Goal: Transaction & Acquisition: Purchase product/service

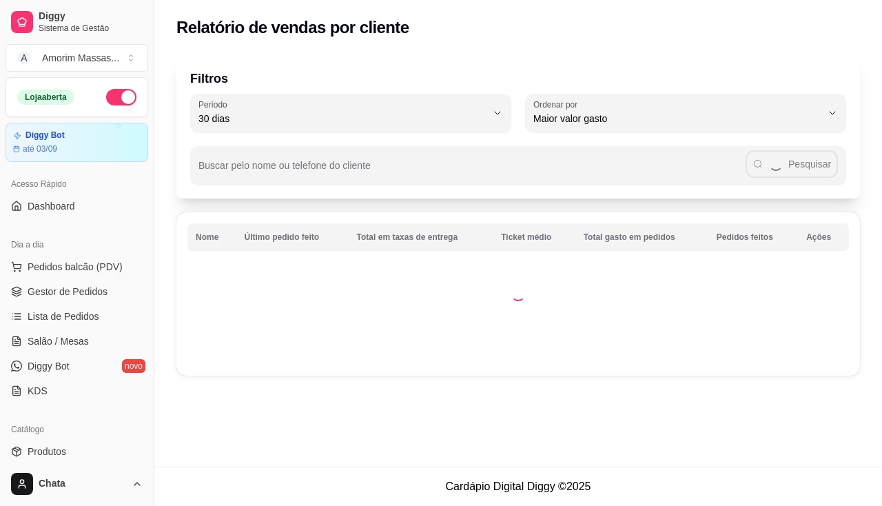
select select "30"
select select "HIGHEST_TOTAL_SPENT_WITH_ORDERS"
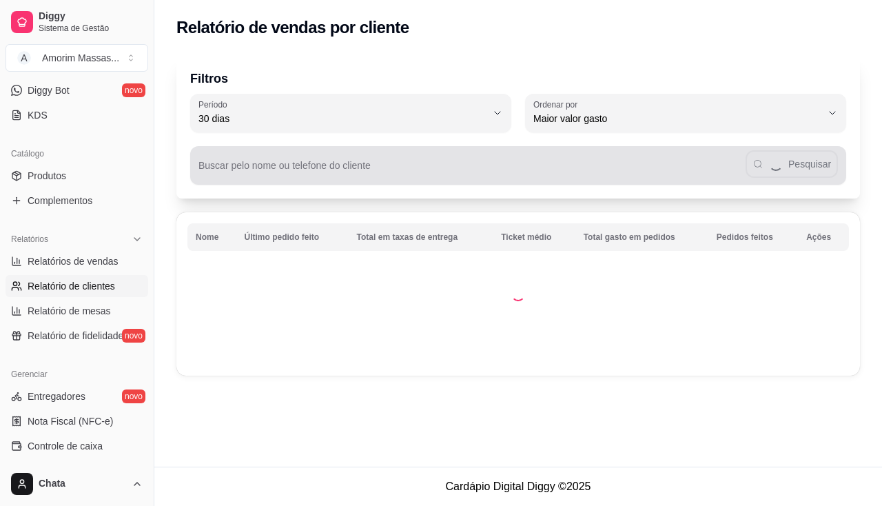
click at [223, 168] on input "Buscar pelo nome ou telefone do cliente" at bounding box center [471, 171] width 547 height 14
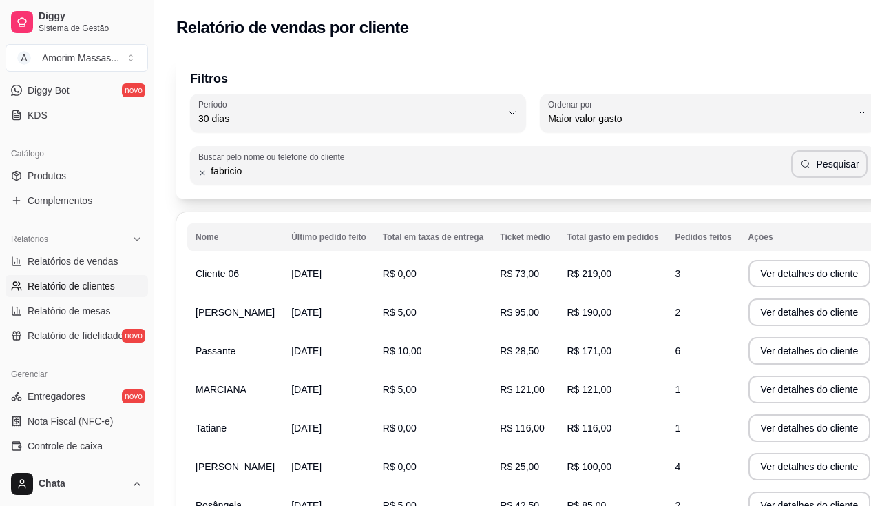
type input "fabricio"
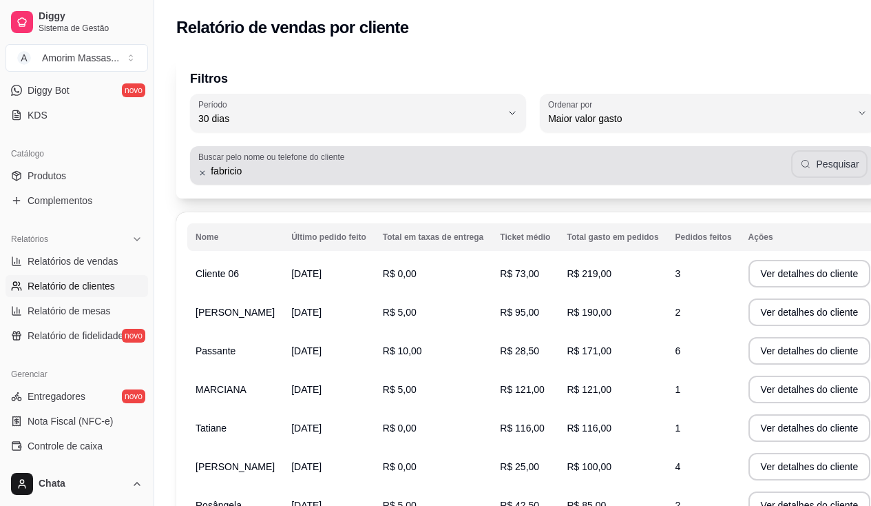
click at [780, 162] on div "fabricio Pesquisar" at bounding box center [533, 166] width 670 height 28
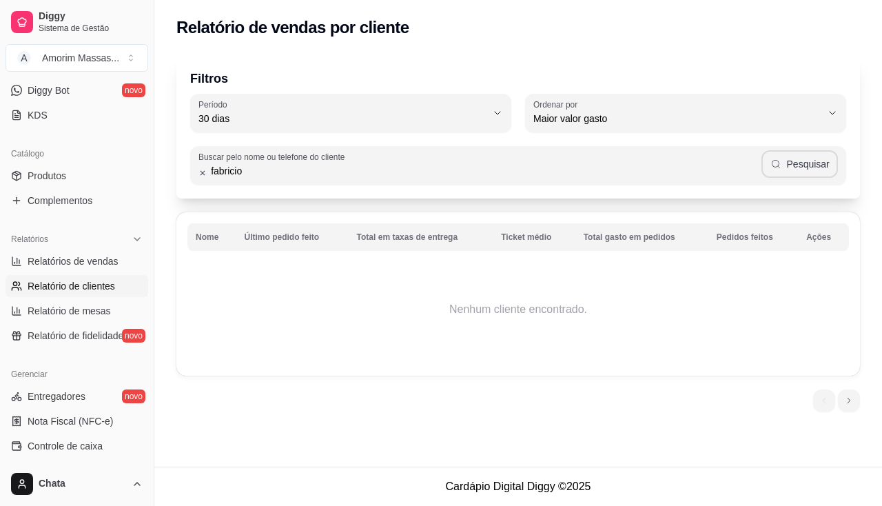
click at [791, 162] on button "Pesquisar" at bounding box center [799, 164] width 76 height 28
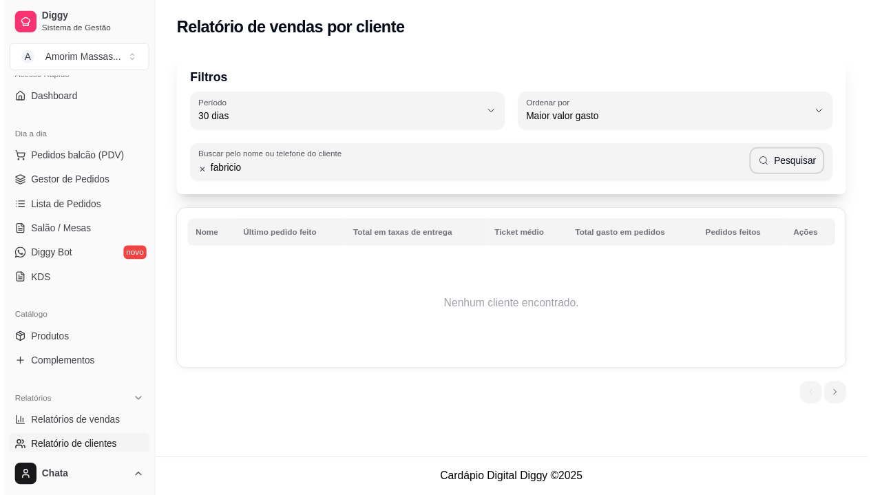
scroll to position [3, 0]
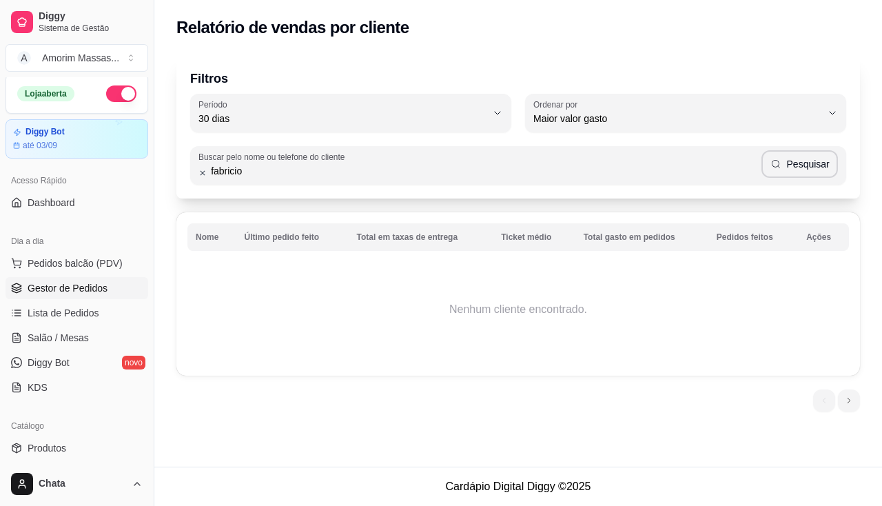
click at [68, 286] on span "Gestor de Pedidos" at bounding box center [68, 288] width 80 height 14
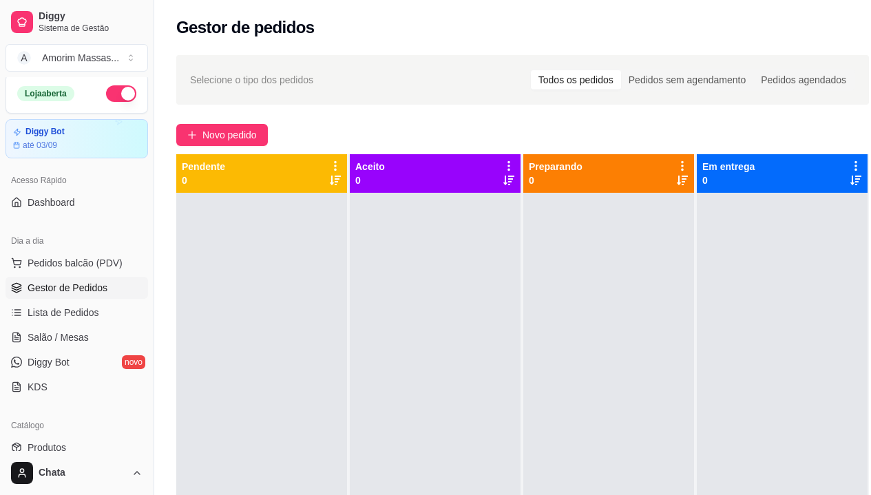
click at [249, 81] on span "Selecione o tipo dos pedidos" at bounding box center [251, 79] width 123 height 15
click at [238, 69] on div "Selecione o tipo dos pedidos Todos os pedidos Pedidos sem agendamento Pedidos a…" at bounding box center [522, 80] width 665 height 22
click at [231, 77] on span "Selecione o tipo dos pedidos" at bounding box center [251, 79] width 123 height 15
click at [87, 205] on link "Dashboard" at bounding box center [77, 203] width 143 height 22
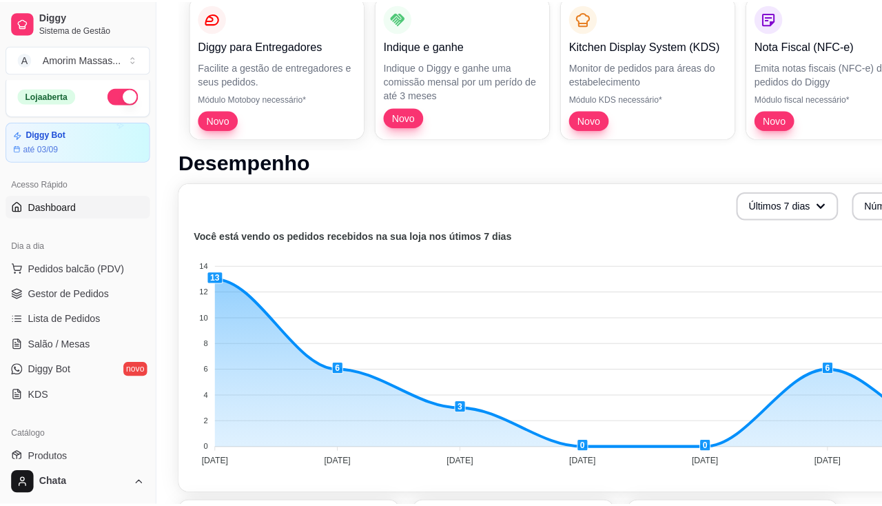
scroll to position [138, 0]
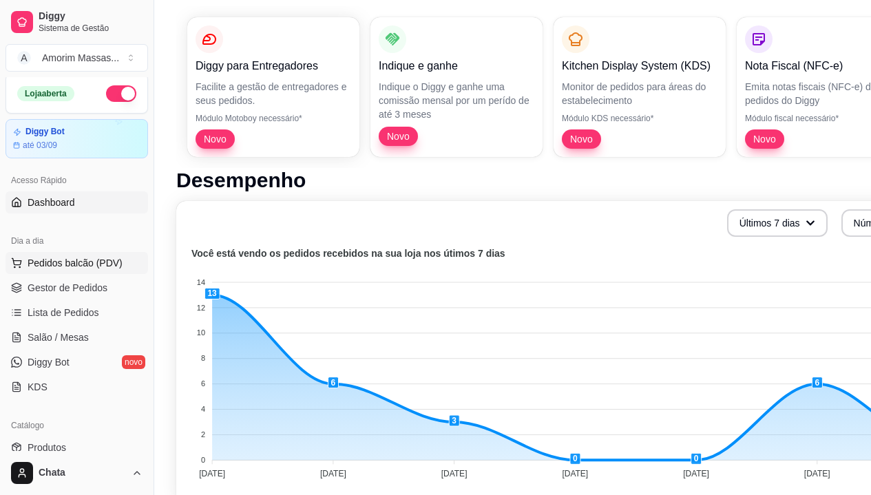
click at [74, 259] on span "Pedidos balcão (PDV)" at bounding box center [75, 263] width 95 height 14
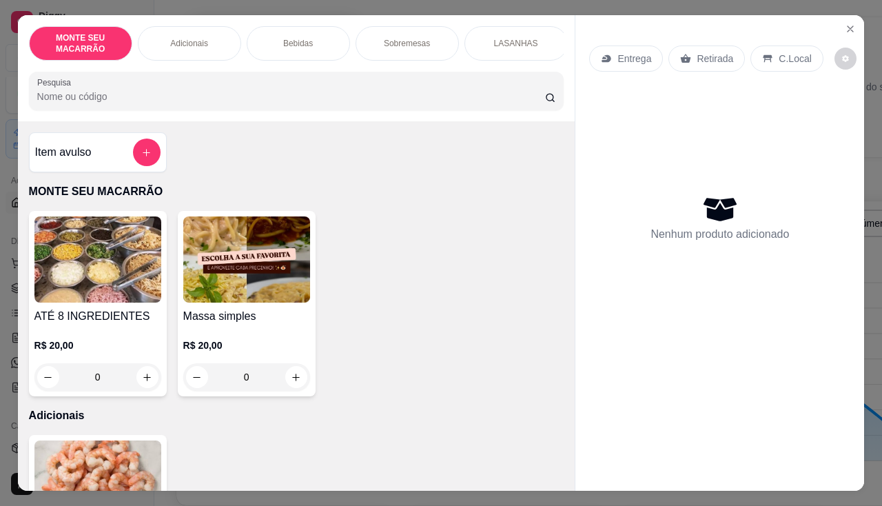
click at [107, 271] on img at bounding box center [97, 259] width 127 height 86
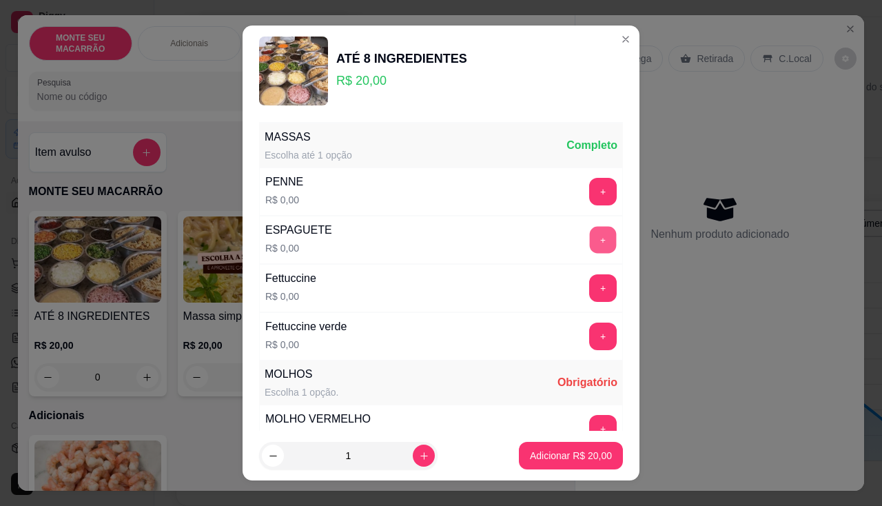
click at [590, 235] on button "+" at bounding box center [603, 239] width 27 height 27
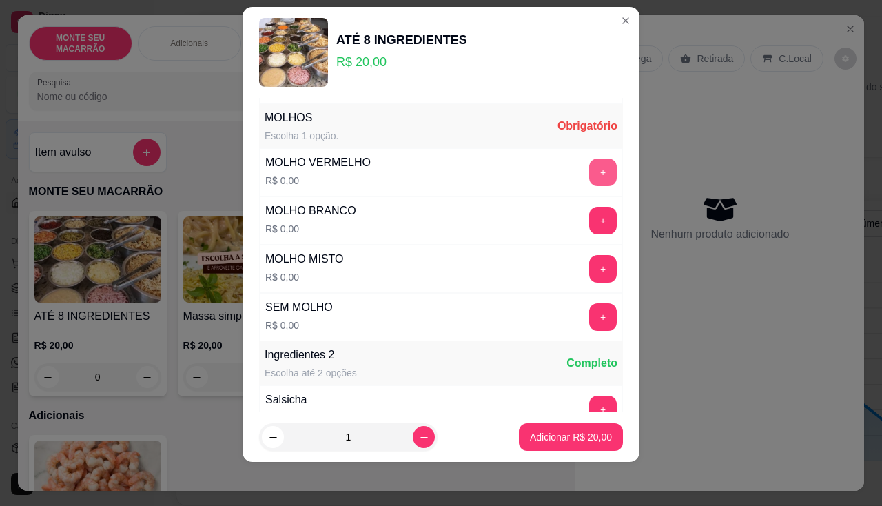
click at [568, 235] on div "MOLHO BRANCO R$ 0,00 +" at bounding box center [441, 220] width 364 height 48
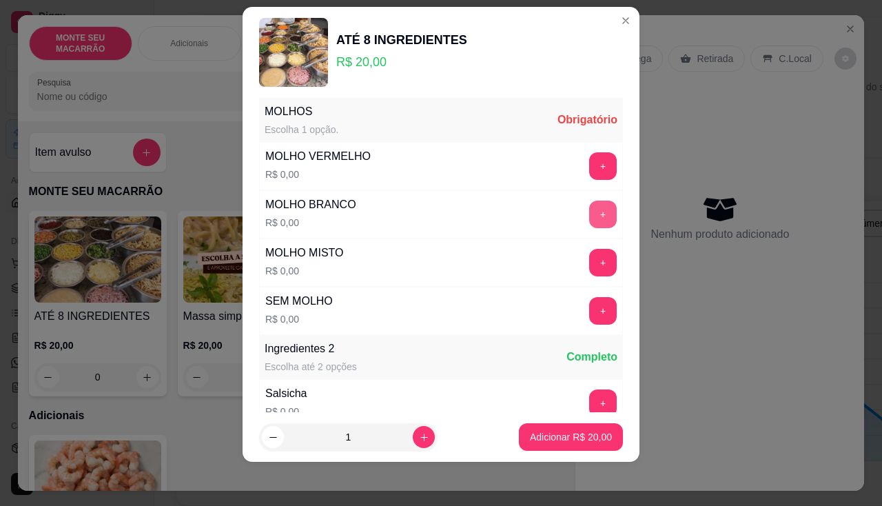
click at [589, 209] on button "+" at bounding box center [603, 214] width 28 height 28
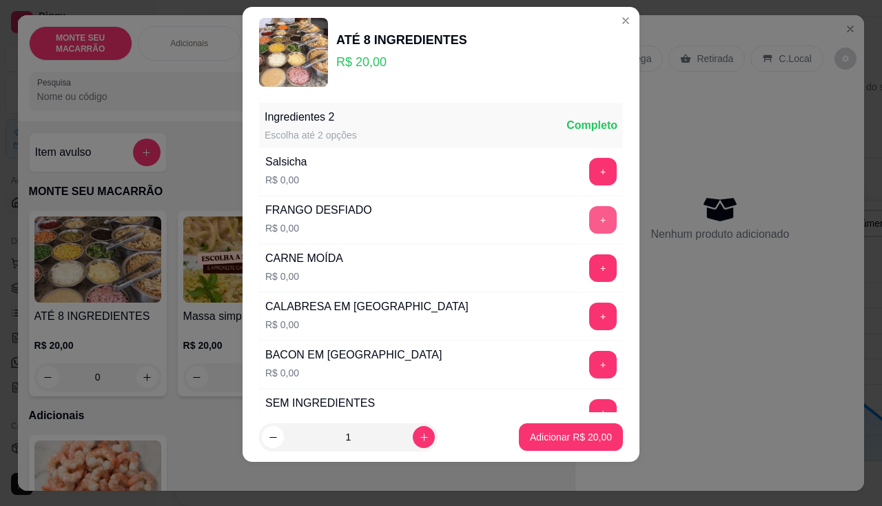
scroll to position [481, 0]
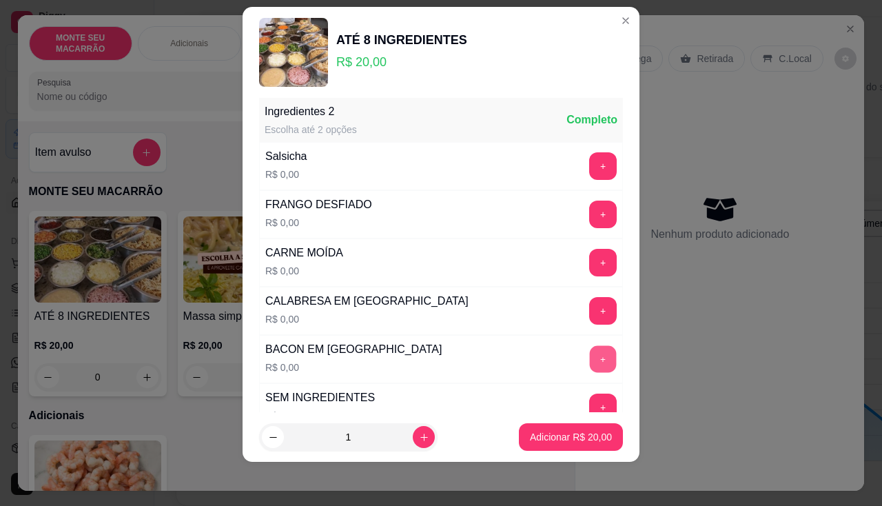
click at [590, 360] on button "+" at bounding box center [603, 358] width 27 height 27
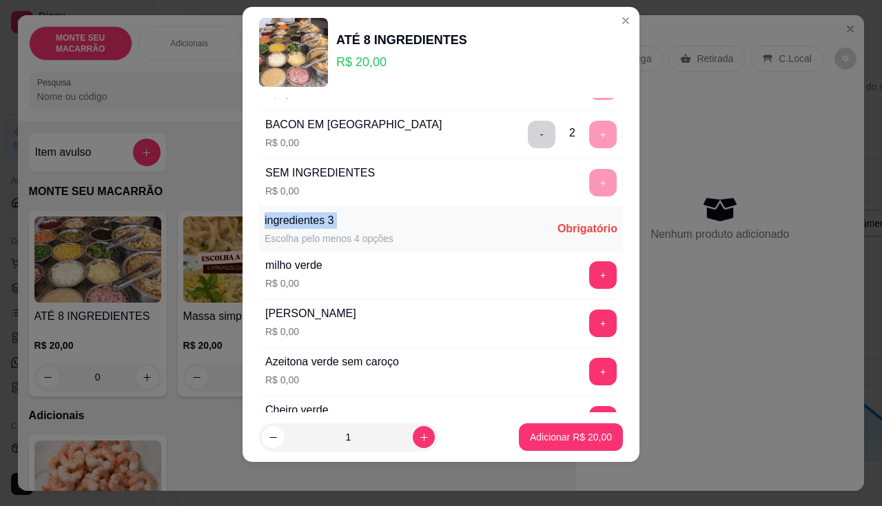
click at [587, 360] on div "MASSAS Escolha até 1 opção Completo PENNE R$ 0,00 + ESPAGUETE R$ 0,00 - 1 + Fet…" at bounding box center [441, 41] width 364 height 1287
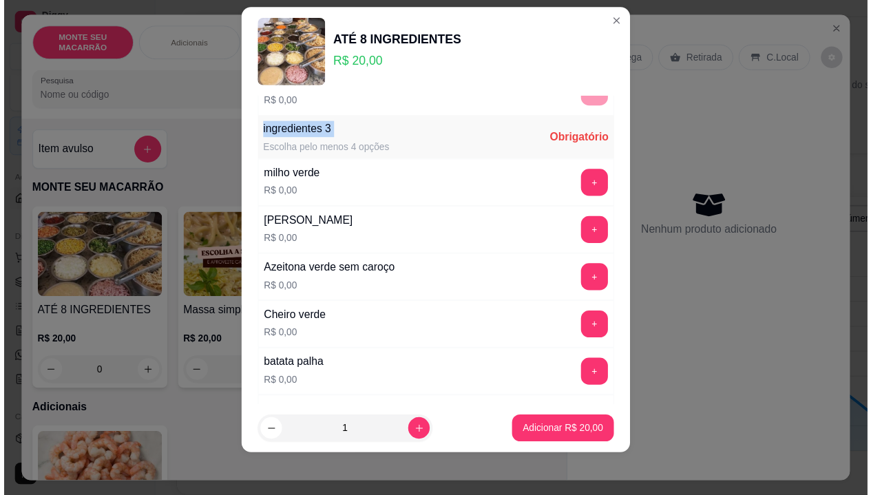
scroll to position [814, 0]
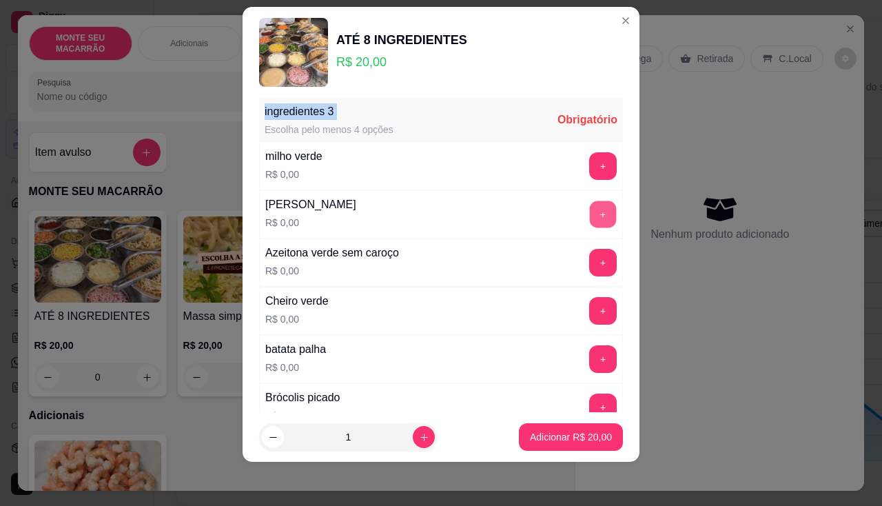
click at [590, 209] on button "+" at bounding box center [603, 213] width 27 height 27
click at [589, 209] on button "+" at bounding box center [603, 214] width 28 height 28
click at [590, 209] on button "+" at bounding box center [603, 213] width 27 height 27
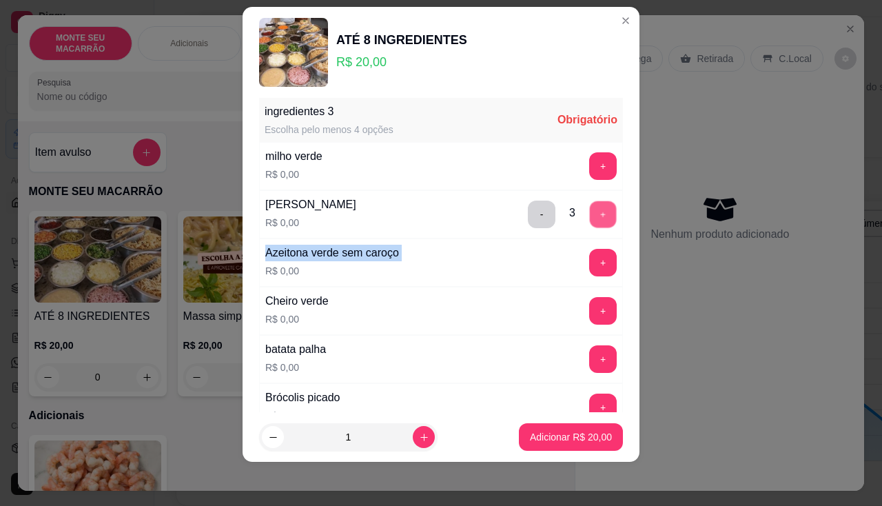
click at [588, 209] on div "- 3 +" at bounding box center [572, 214] width 100 height 28
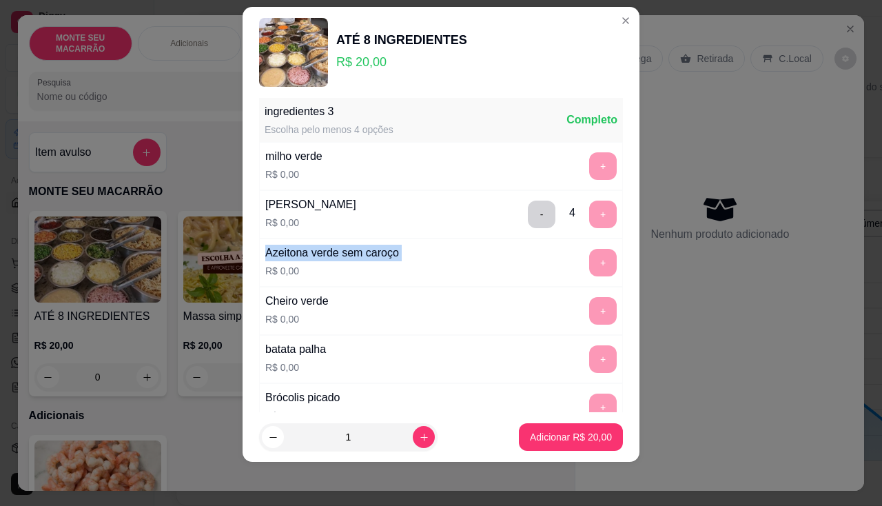
click at [588, 209] on div "- 4 +" at bounding box center [572, 214] width 100 height 28
click at [419, 434] on icon "increase-product-quantity" at bounding box center [424, 437] width 10 height 10
type input "2"
click at [531, 431] on p "Adicionar R$ 40,00" at bounding box center [571, 437] width 80 height 13
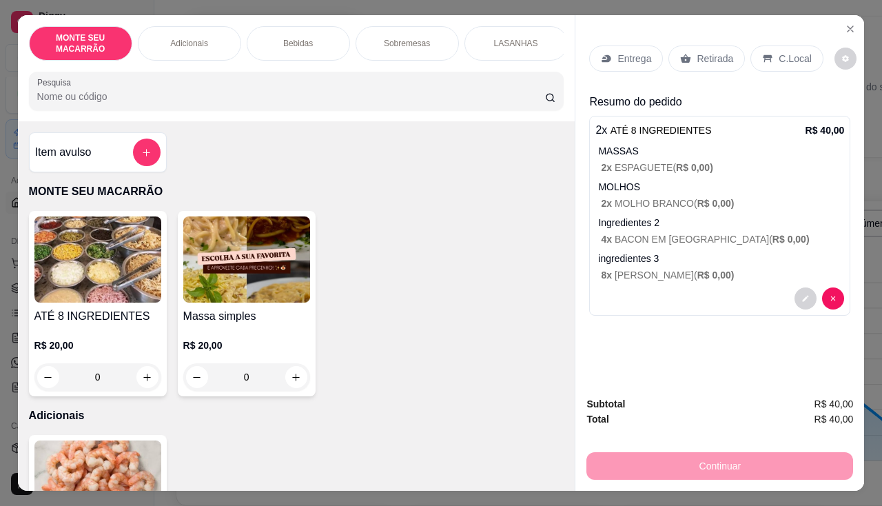
click at [778, 52] on p "C.Local" at bounding box center [794, 59] width 32 height 14
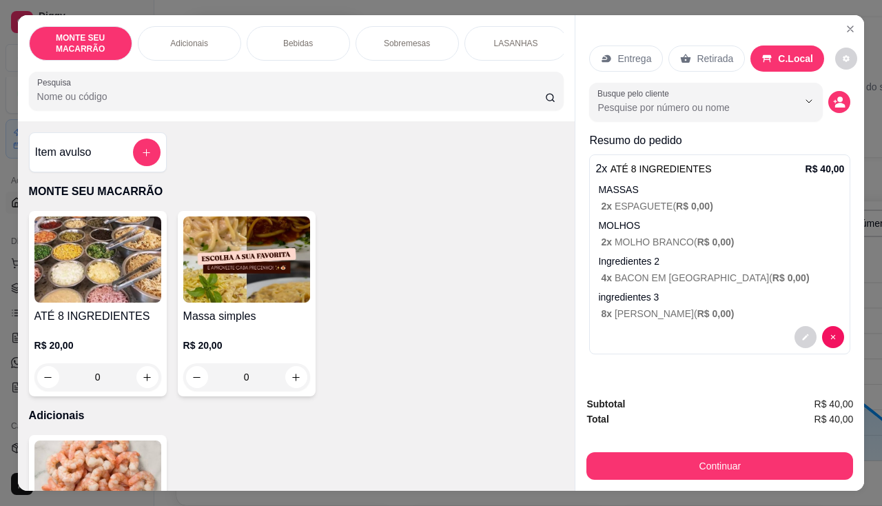
click at [624, 52] on p "Entrega" at bounding box center [634, 59] width 34 height 14
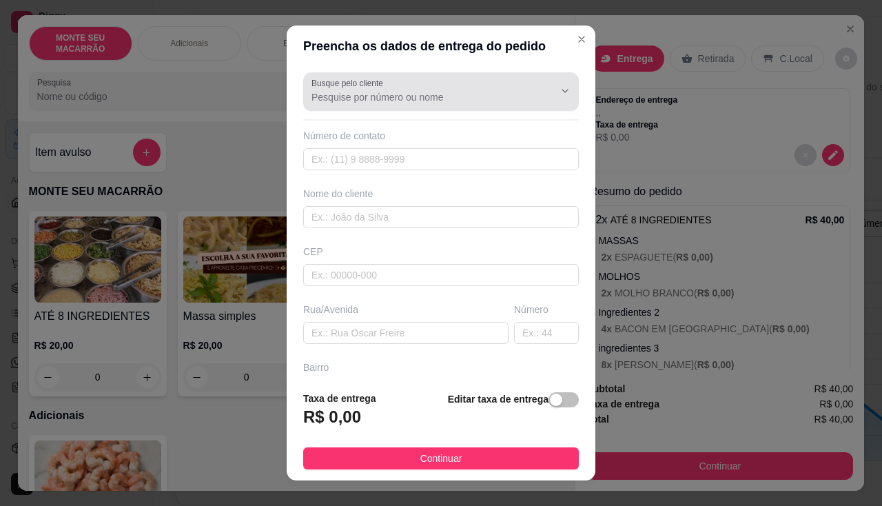
click at [368, 105] on div "Busque pelo cliente" at bounding box center [441, 91] width 276 height 39
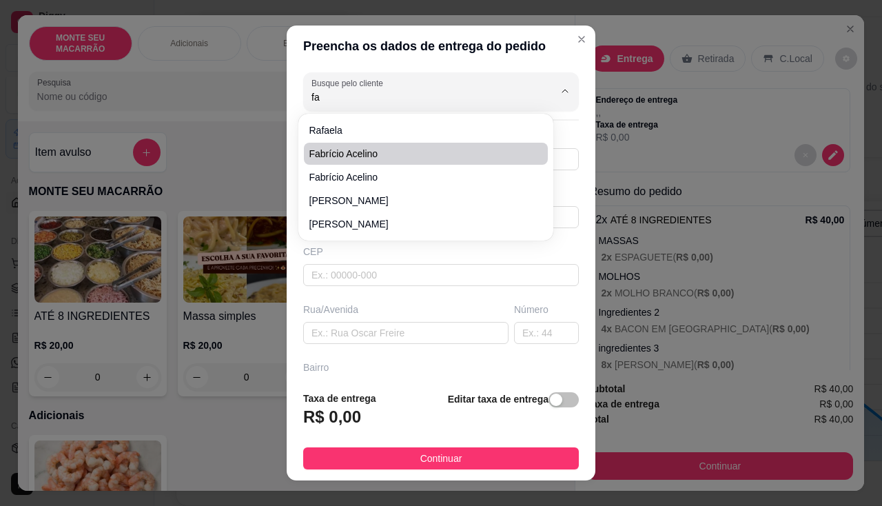
click at [351, 153] on span "Fabrício acelino" at bounding box center [418, 154] width 219 height 14
type input "Fabrício acelino"
type input "85992438385"
type input "Fabrício acelino"
type input "62764-000"
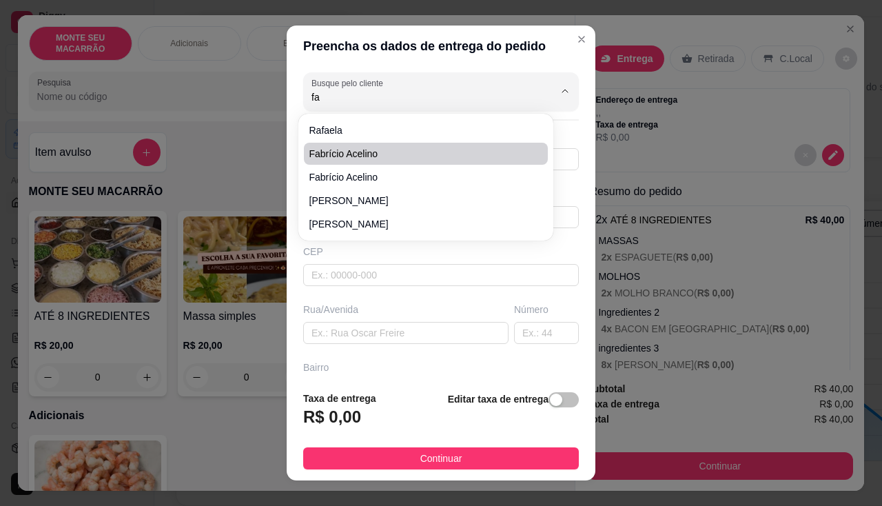
type input "Próximo a R. [GEOGRAPHIC_DATA], CE, 62764-000"
type input "5"
type input "Centro"
type input "Mulungu"
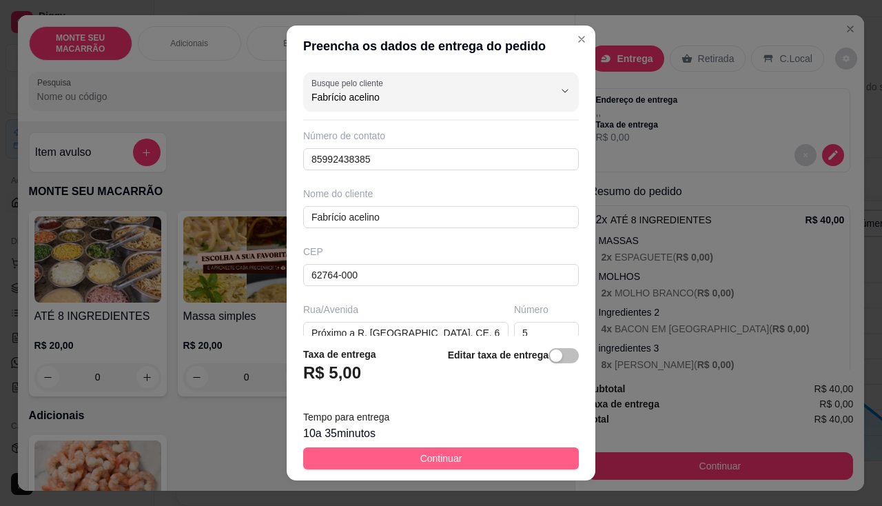
type input "Fabrício acelino"
click at [428, 460] on span "Continuar" at bounding box center [441, 458] width 42 height 15
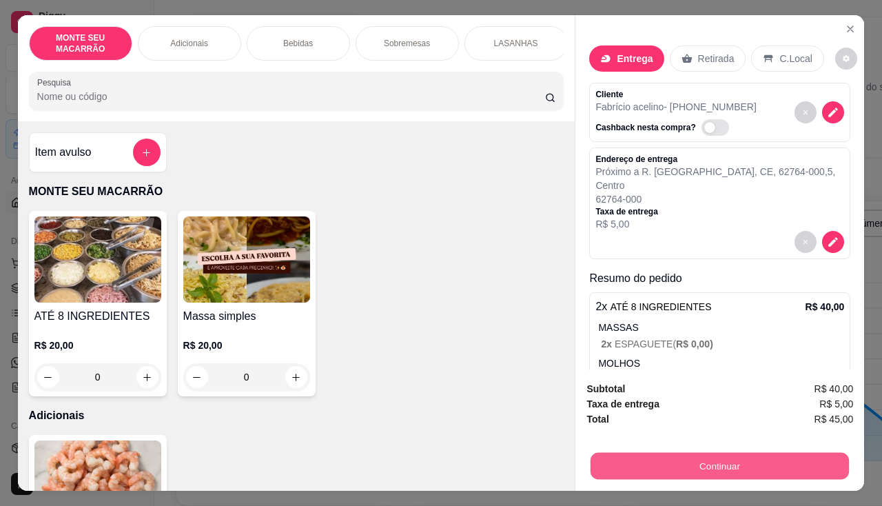
click at [654, 465] on button "Continuar" at bounding box center [719, 466] width 258 height 27
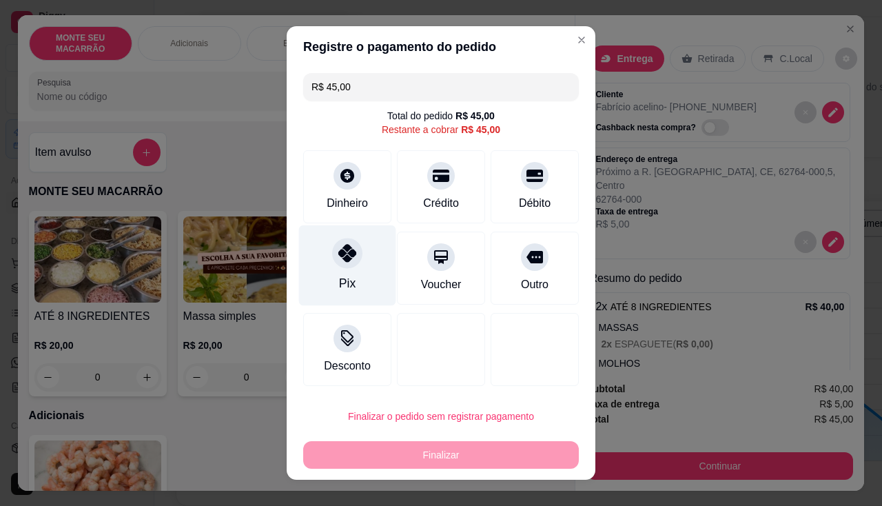
click at [345, 265] on div at bounding box center [347, 253] width 30 height 30
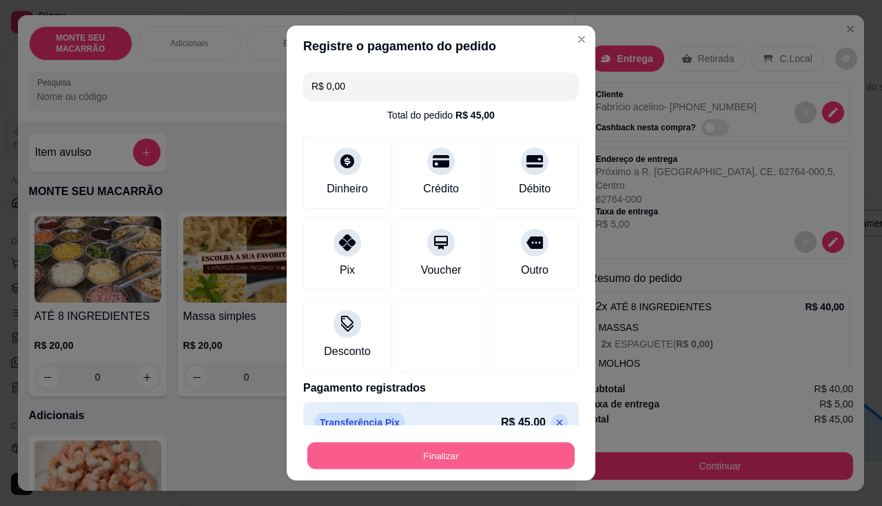
click at [417, 447] on button "Finalizar" at bounding box center [440, 455] width 267 height 27
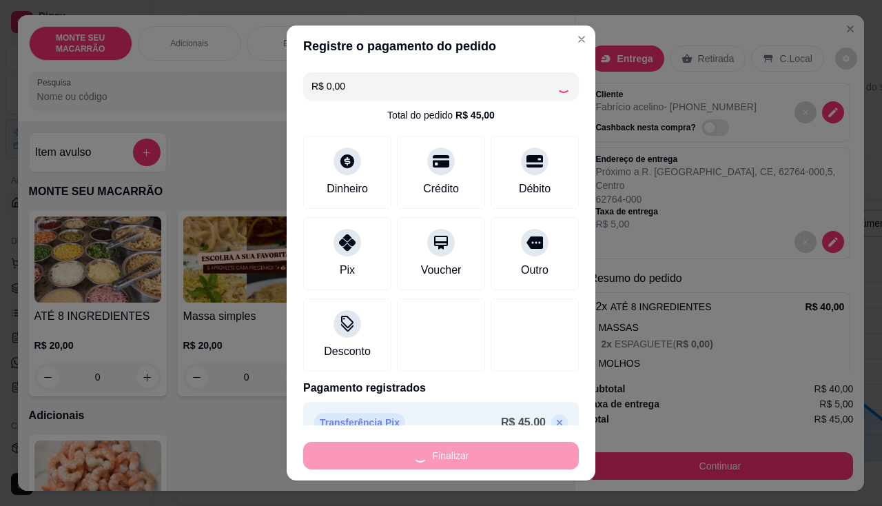
type input "-R$ 45,00"
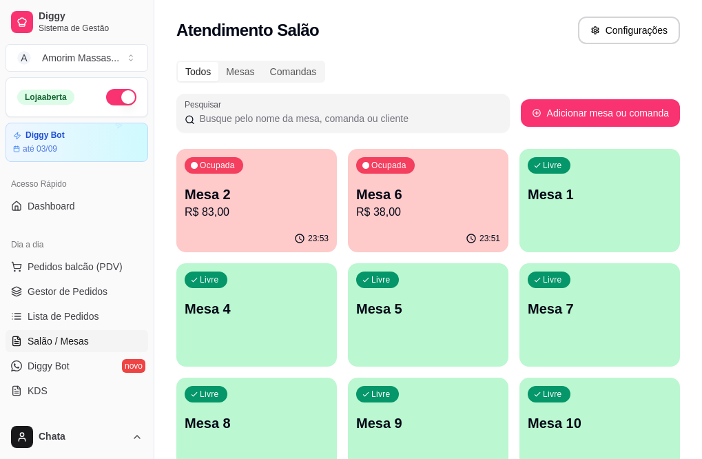
click at [230, 212] on p "R$ 83,00" at bounding box center [257, 212] width 144 height 17
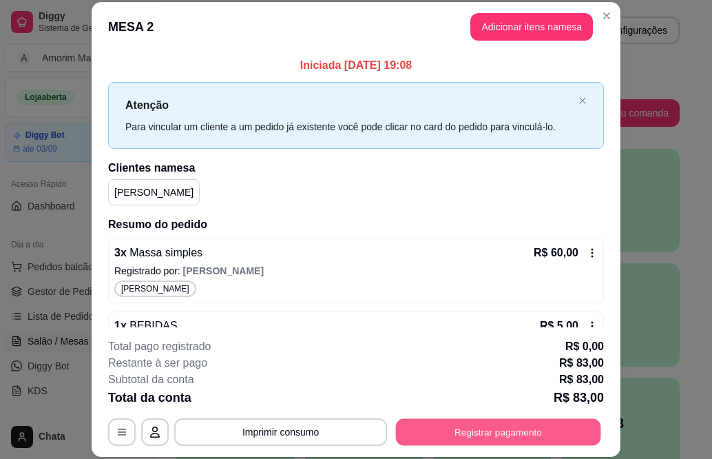
click at [544, 439] on button "Registrar pagamento" at bounding box center [498, 431] width 205 height 27
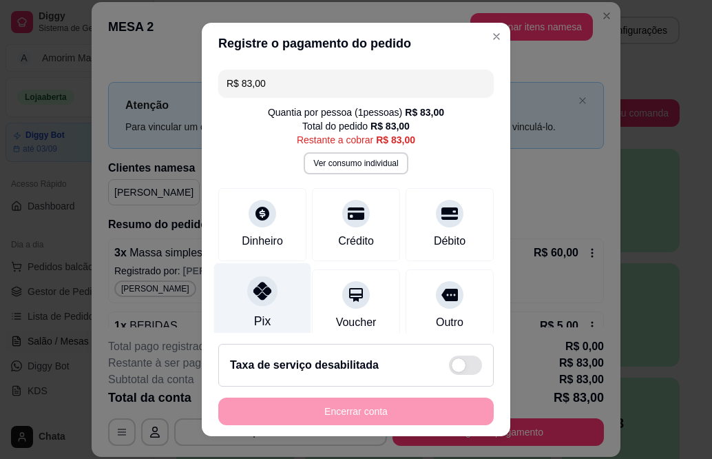
click at [256, 290] on icon at bounding box center [262, 291] width 18 height 18
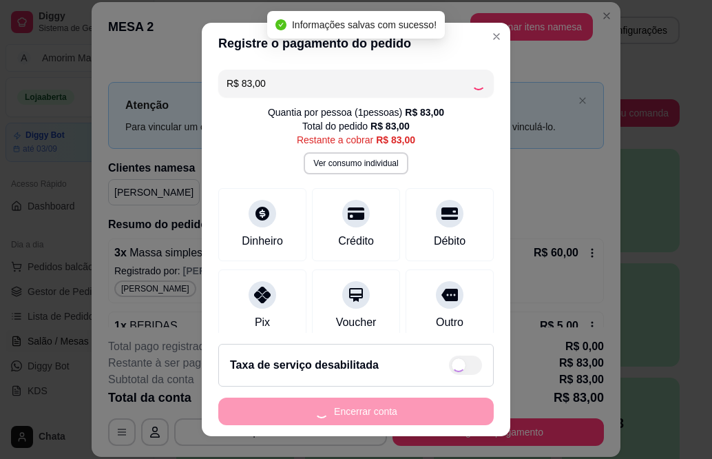
type input "R$ 0,00"
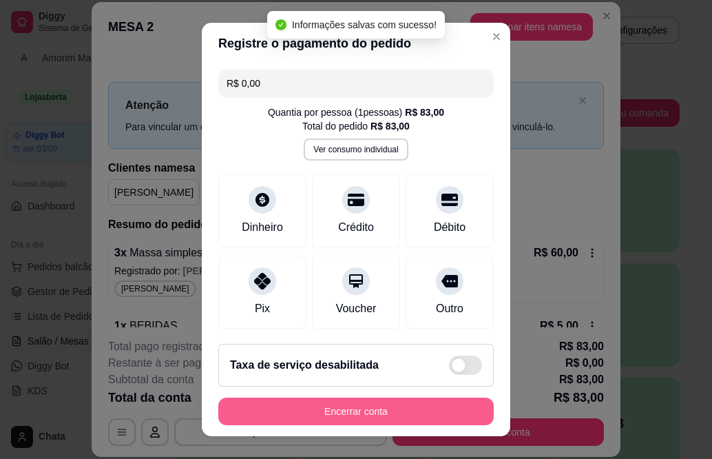
click at [344, 419] on button "Encerrar conta" at bounding box center [356, 411] width 276 height 28
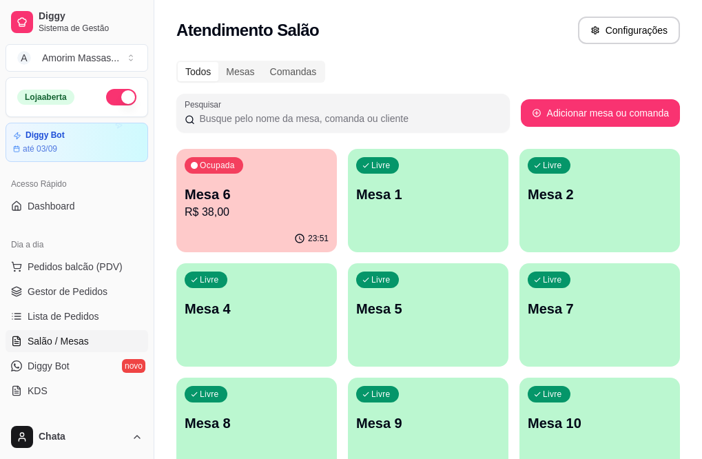
click at [228, 214] on p "R$ 38,00" at bounding box center [257, 212] width 144 height 17
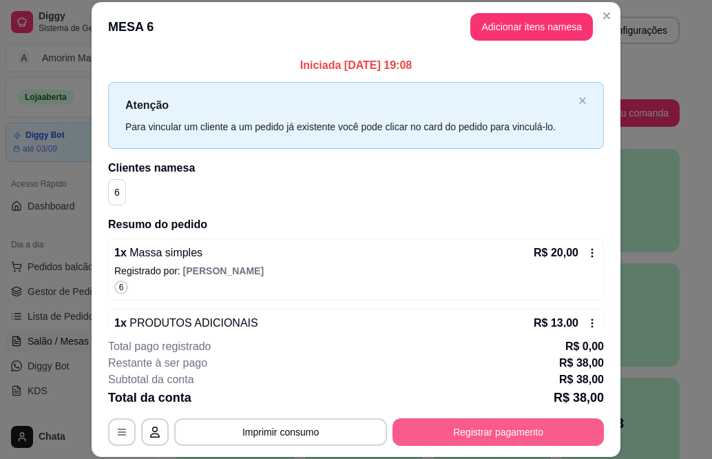
click at [456, 433] on button "Registrar pagamento" at bounding box center [498, 432] width 211 height 28
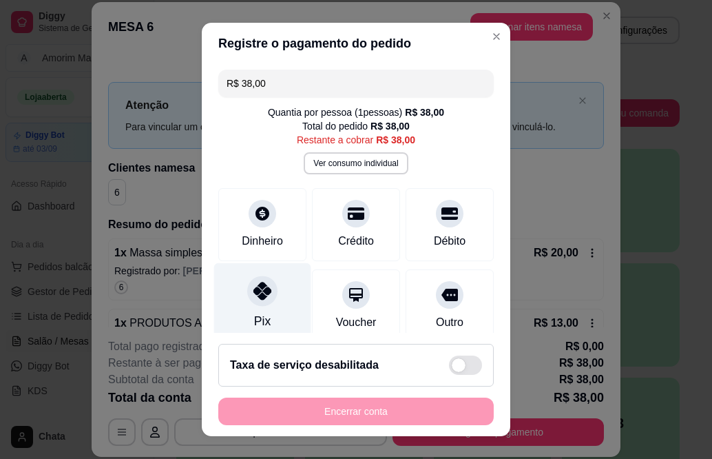
click at [253, 288] on icon at bounding box center [262, 291] width 18 height 18
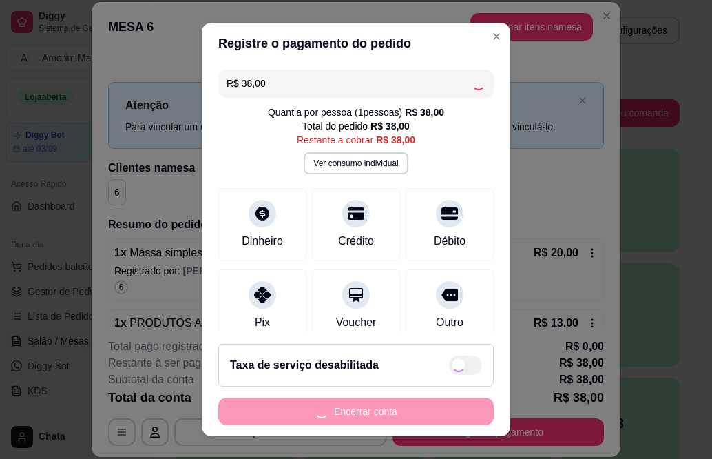
type input "R$ 0,00"
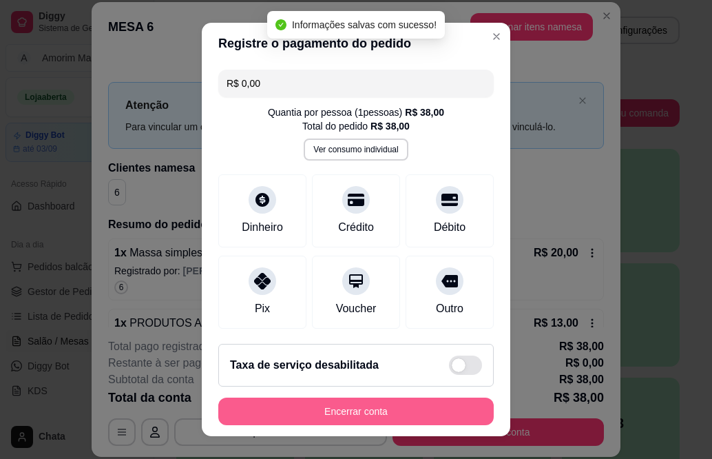
click at [323, 411] on button "Encerrar conta" at bounding box center [356, 411] width 276 height 28
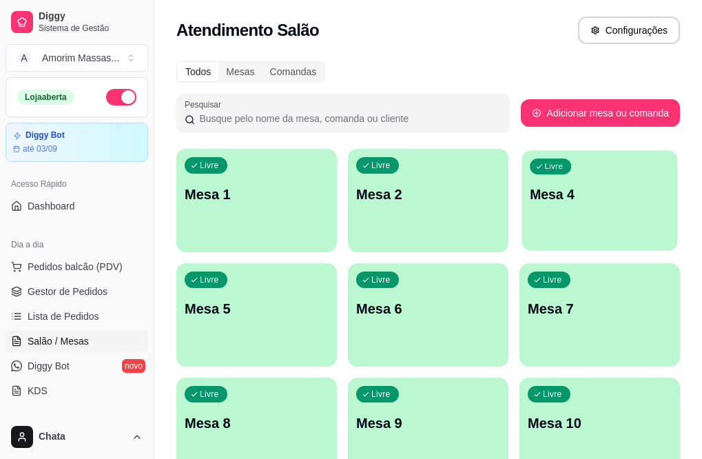
click at [521, 206] on div "Livre Mesa 4" at bounding box center [599, 192] width 156 height 84
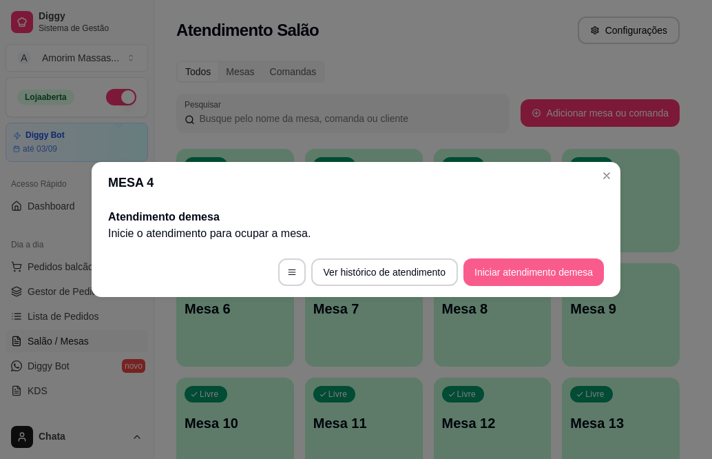
click at [555, 273] on button "Iniciar atendimento de mesa" at bounding box center [534, 272] width 141 height 28
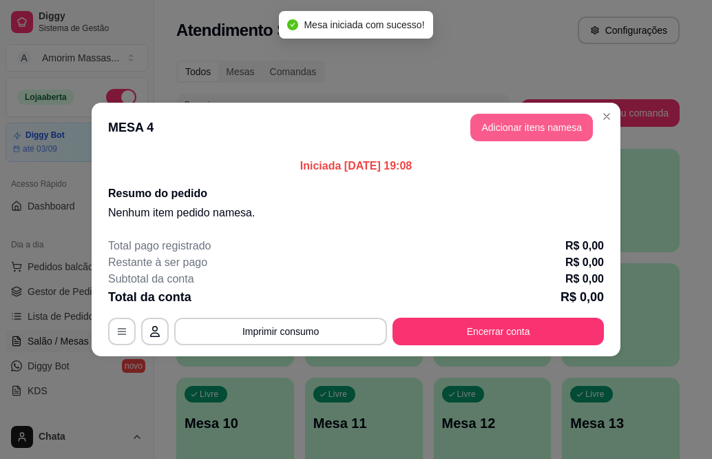
click at [542, 128] on button "Adicionar itens na mesa" at bounding box center [531, 128] width 123 height 28
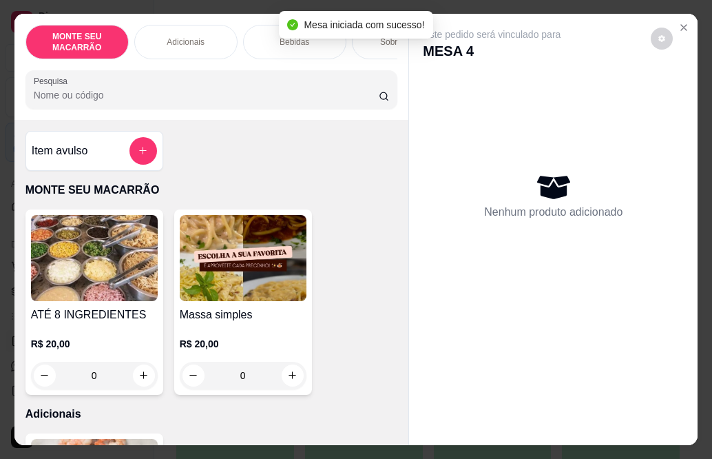
click at [289, 375] on div "0" at bounding box center [243, 376] width 127 height 28
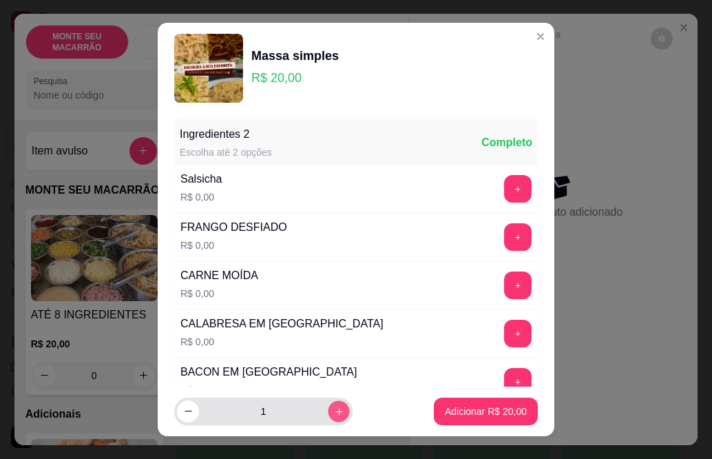
click at [334, 407] on icon "increase-product-quantity" at bounding box center [339, 411] width 10 height 10
type input "2"
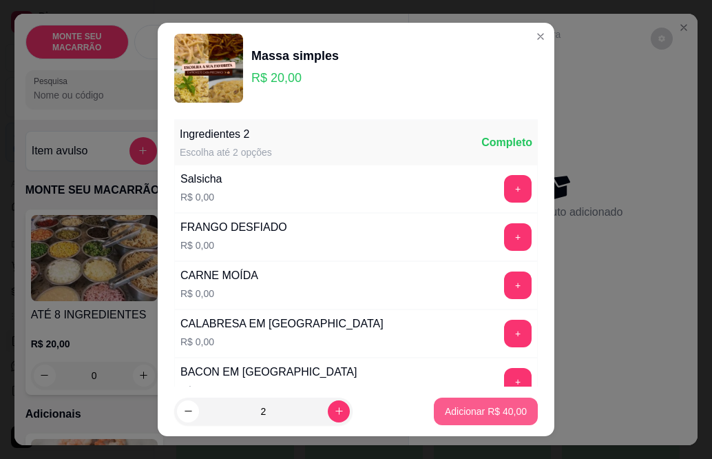
click at [476, 417] on p "Adicionar R$ 40,00" at bounding box center [486, 411] width 82 height 14
type input "2"
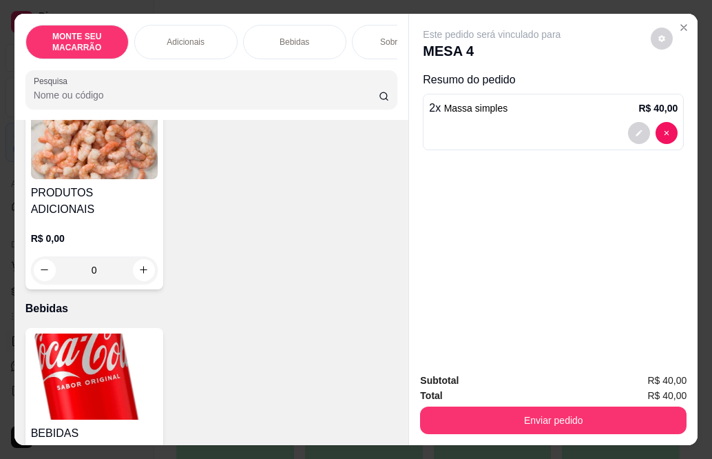
scroll to position [413, 0]
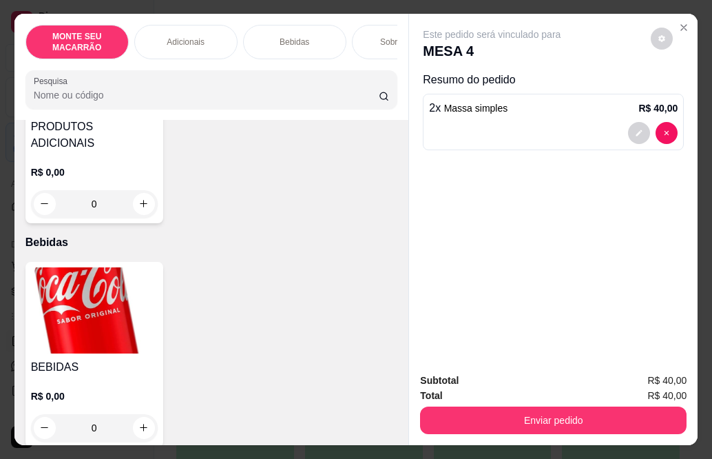
click at [70, 296] on img at bounding box center [94, 310] width 127 height 86
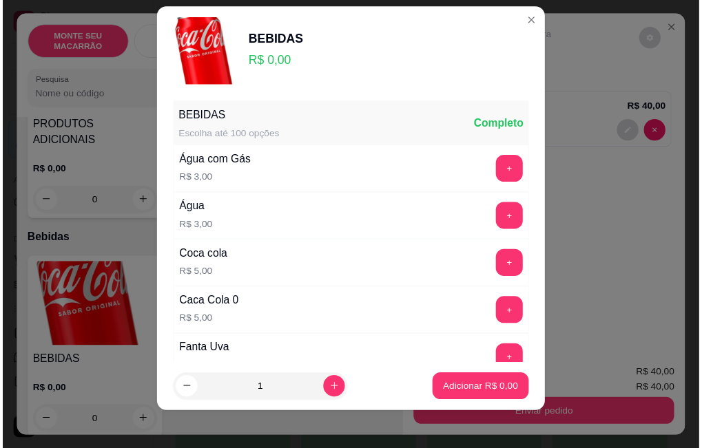
scroll to position [21, 0]
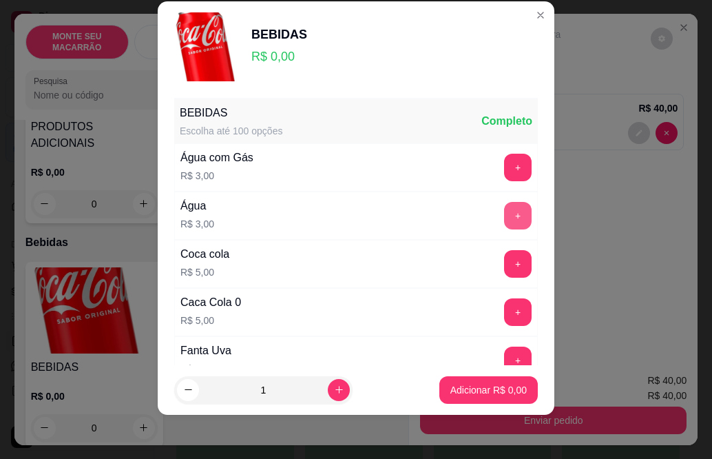
click at [504, 220] on button "+" at bounding box center [518, 216] width 28 height 28
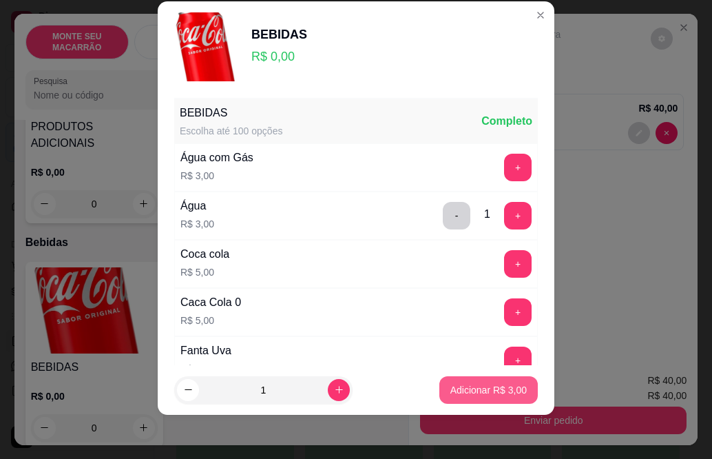
click at [482, 380] on button "Adicionar R$ 3,00" at bounding box center [488, 390] width 99 height 28
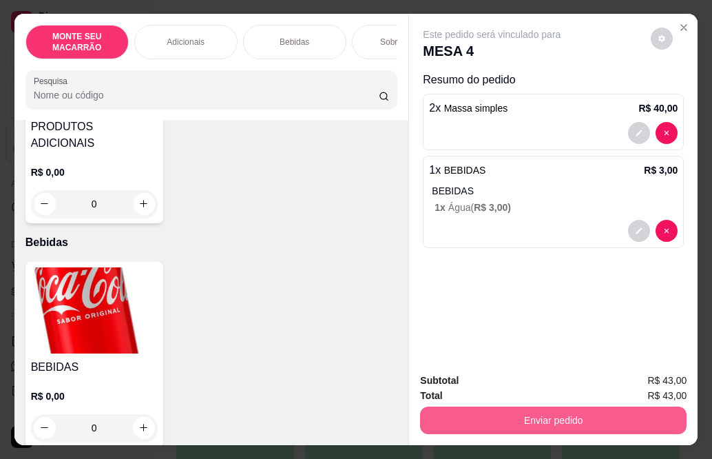
click at [586, 413] on button "Enviar pedido" at bounding box center [553, 420] width 267 height 28
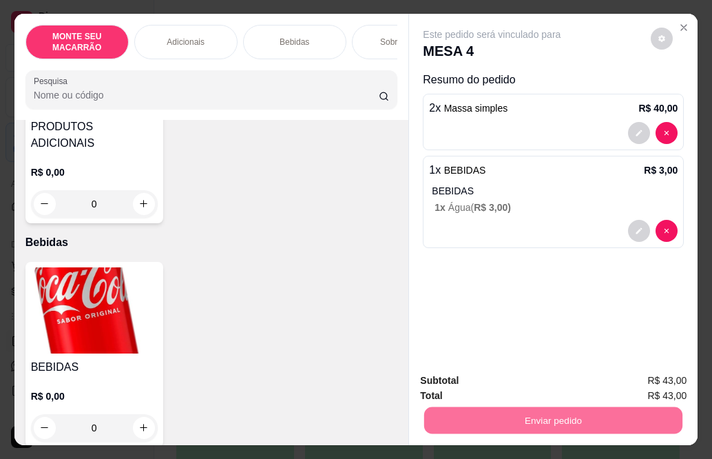
click at [641, 371] on button "Sim, quero registrar" at bounding box center [639, 381] width 103 height 26
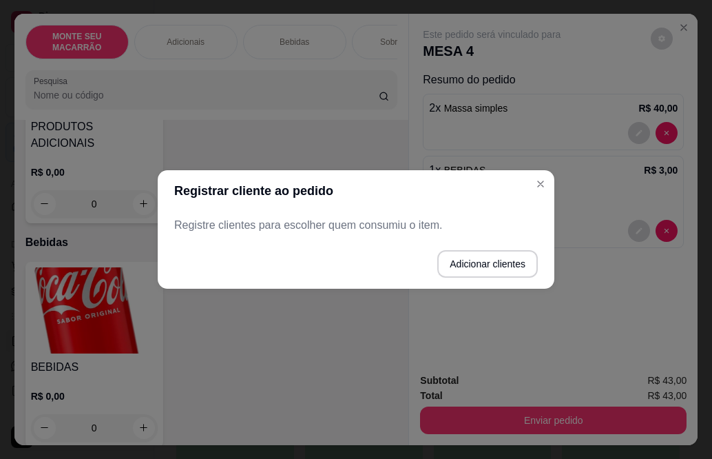
drag, startPoint x: 282, startPoint y: 214, endPoint x: 281, endPoint y: 222, distance: 7.7
click at [282, 216] on div "Registre clientes para escolher quem consumiu o item." at bounding box center [356, 225] width 397 height 28
click at [280, 223] on p "Registre clientes para escolher quem consumiu o item." at bounding box center [356, 225] width 364 height 17
click at [496, 254] on button "Adicionar clientes" at bounding box center [487, 264] width 101 height 28
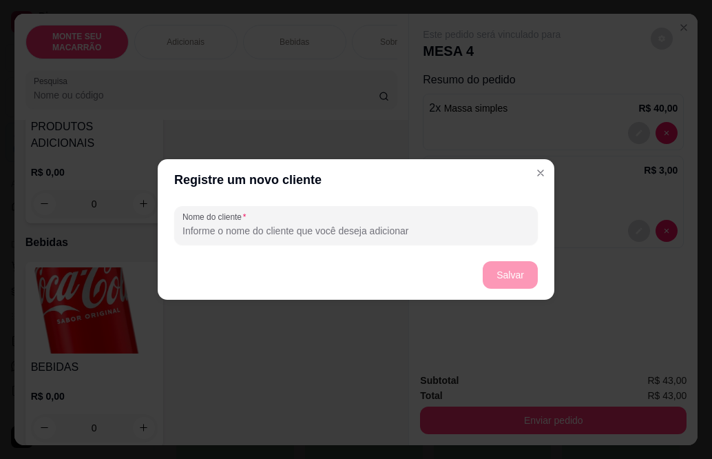
click at [203, 229] on input "Nome do cliente" at bounding box center [356, 231] width 347 height 14
type input "04"
click at [504, 265] on button "Salvar" at bounding box center [511, 275] width 54 height 27
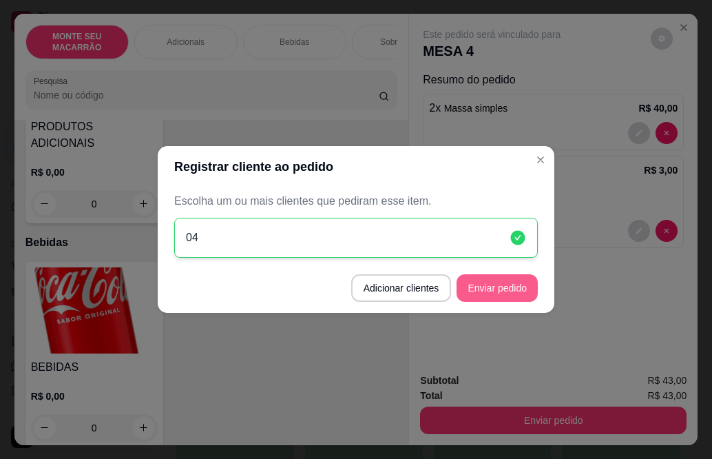
click at [486, 291] on button "Enviar pedido" at bounding box center [497, 288] width 81 height 28
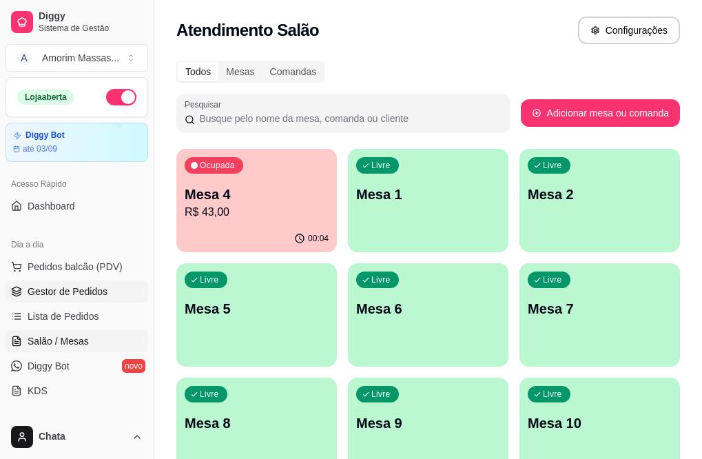
click at [59, 294] on span "Gestor de Pedidos" at bounding box center [68, 291] width 80 height 14
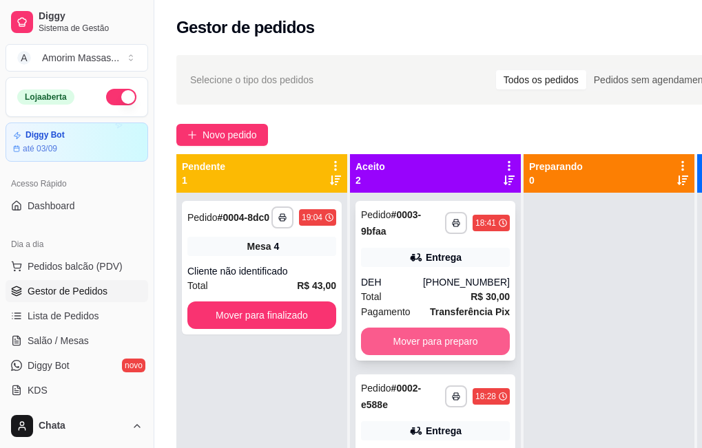
click at [427, 344] on button "Mover para preparo" at bounding box center [435, 342] width 149 height 28
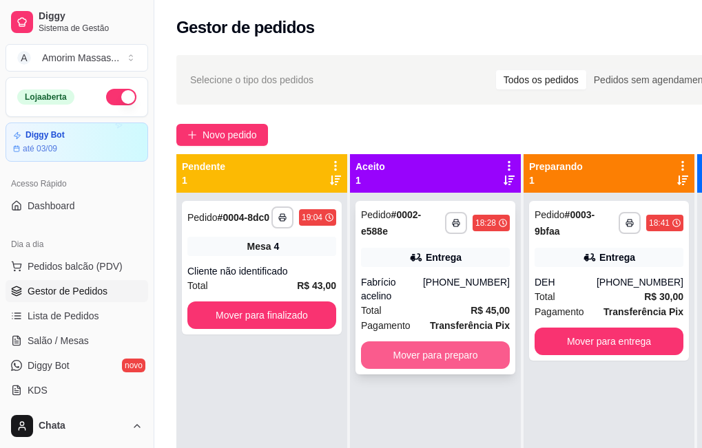
click at [411, 342] on button "Mover para preparo" at bounding box center [435, 356] width 149 height 28
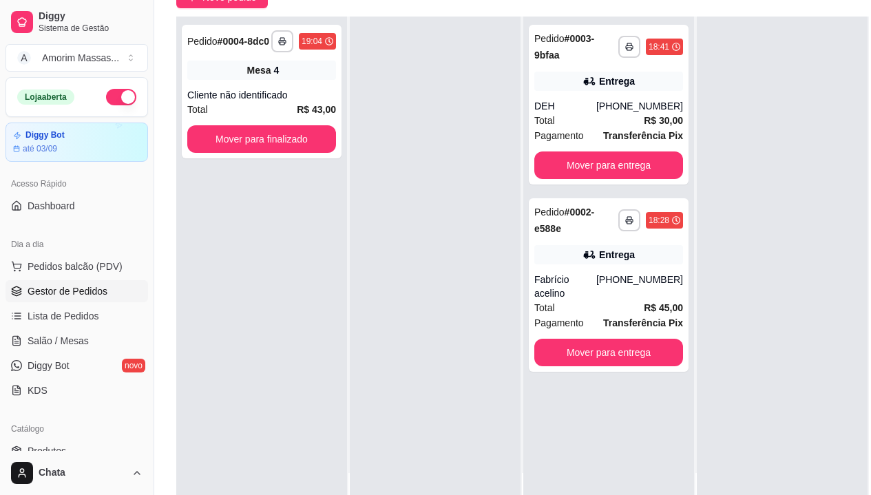
scroll to position [39, 0]
click at [625, 173] on button "Mover para entrega" at bounding box center [609, 166] width 149 height 28
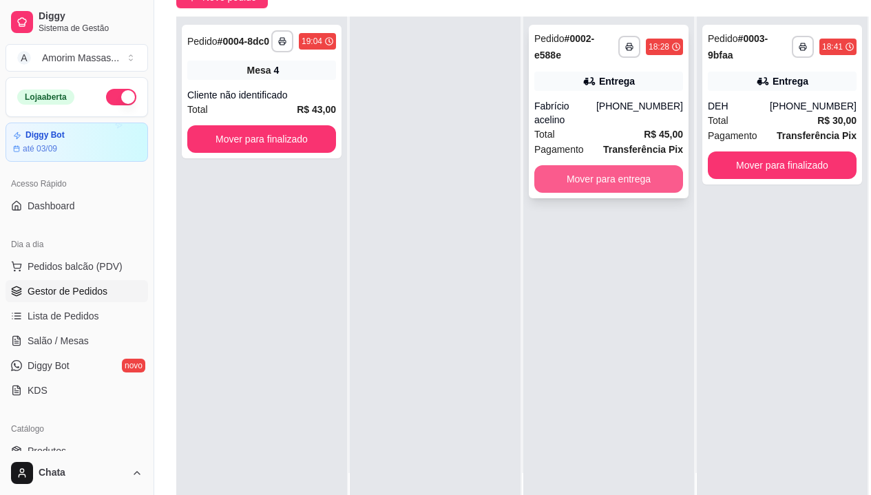
click at [609, 165] on button "Mover para entrega" at bounding box center [609, 179] width 149 height 28
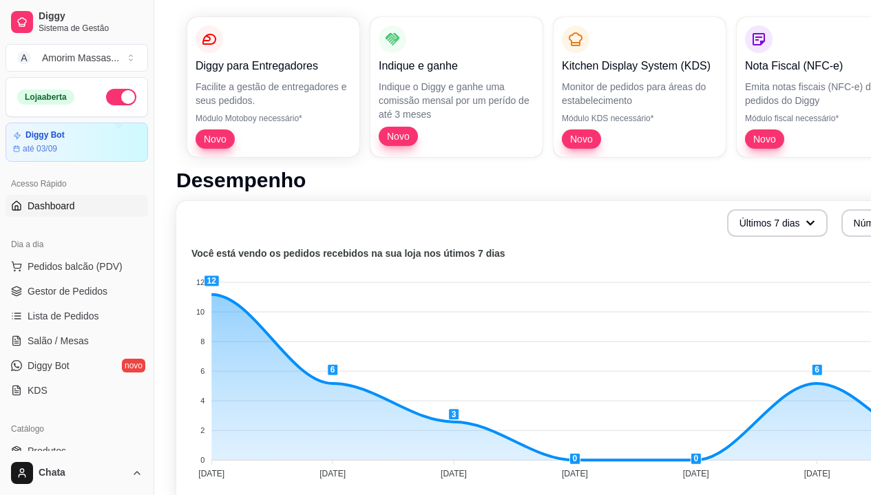
scroll to position [3, 0]
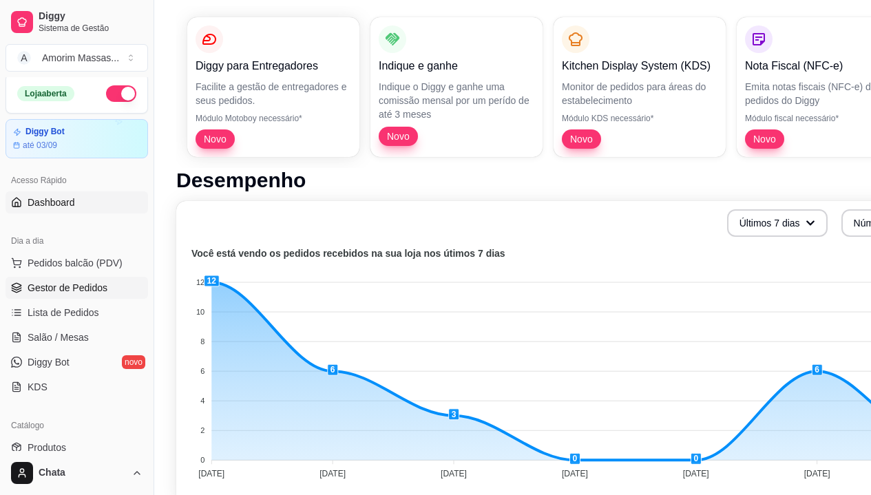
click at [90, 281] on span "Gestor de Pedidos" at bounding box center [68, 288] width 80 height 14
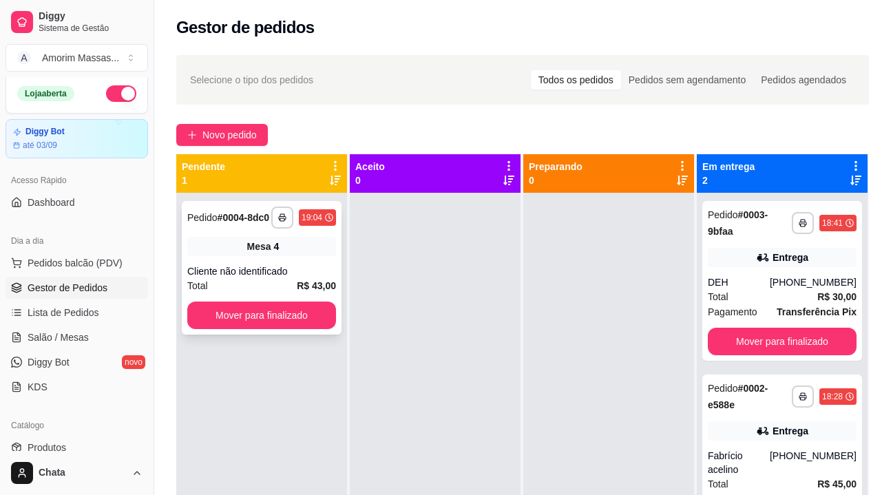
click at [247, 243] on div "Mesa 4" at bounding box center [261, 246] width 149 height 19
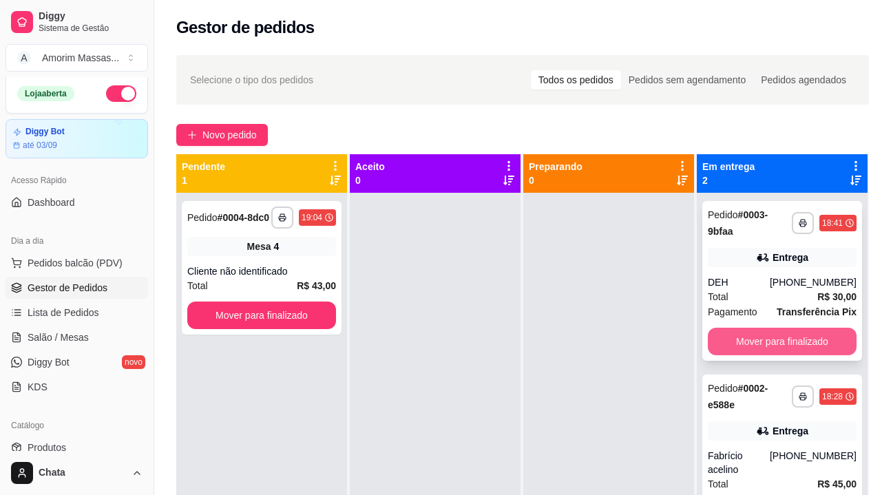
click at [785, 348] on button "Mover para finalizado" at bounding box center [782, 342] width 149 height 28
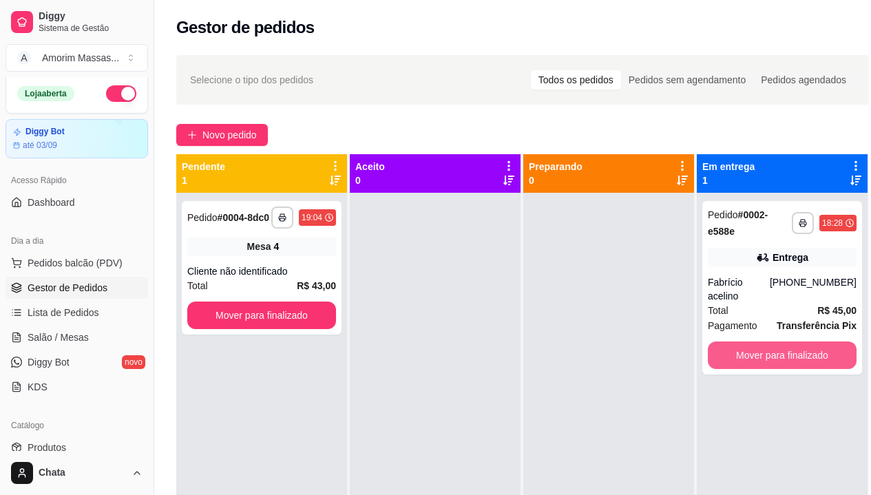
click at [785, 348] on button "Mover para finalizado" at bounding box center [782, 356] width 149 height 28
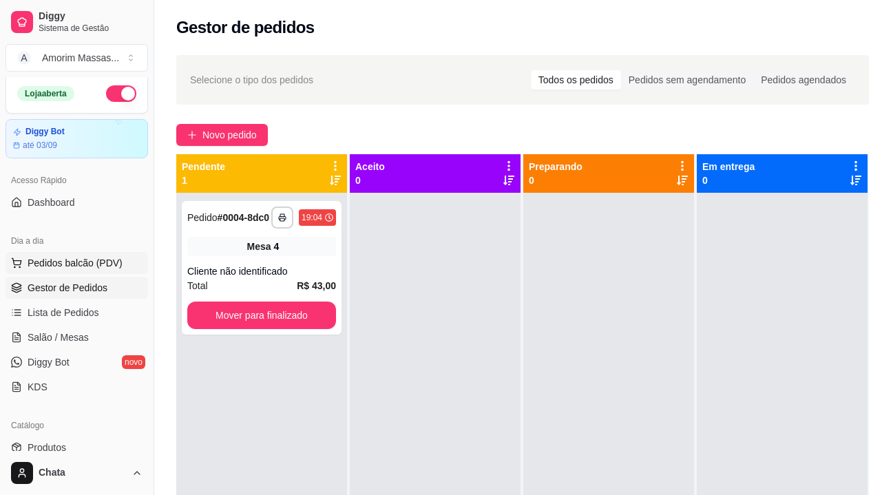
click at [61, 265] on span "Pedidos balcão (PDV)" at bounding box center [75, 263] width 95 height 14
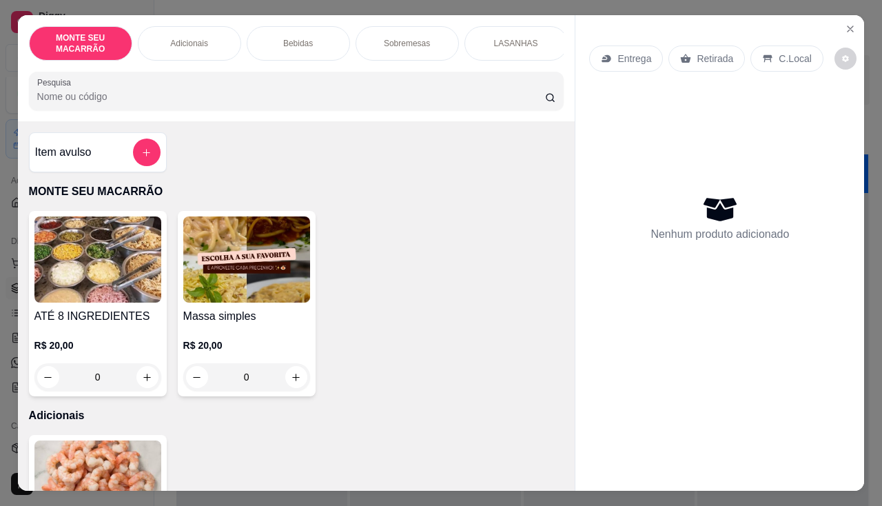
click at [46, 277] on img at bounding box center [97, 259] width 127 height 86
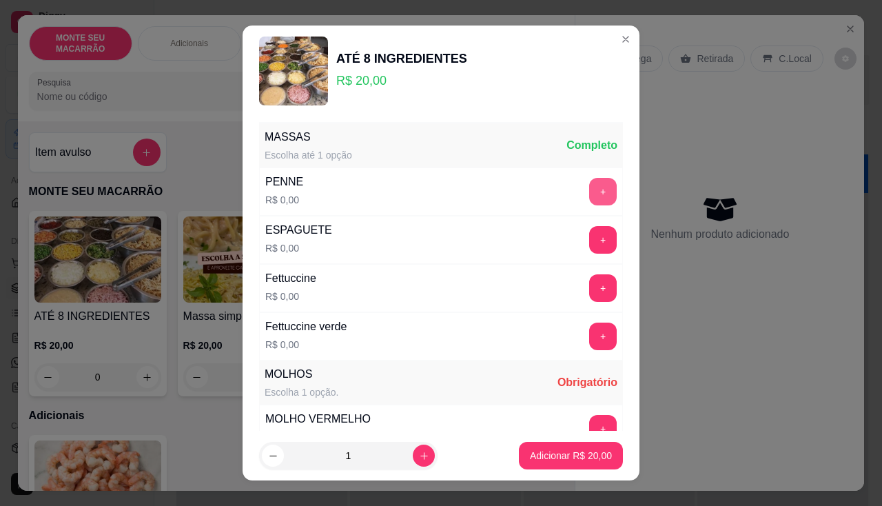
click at [589, 183] on button "+" at bounding box center [603, 192] width 28 height 28
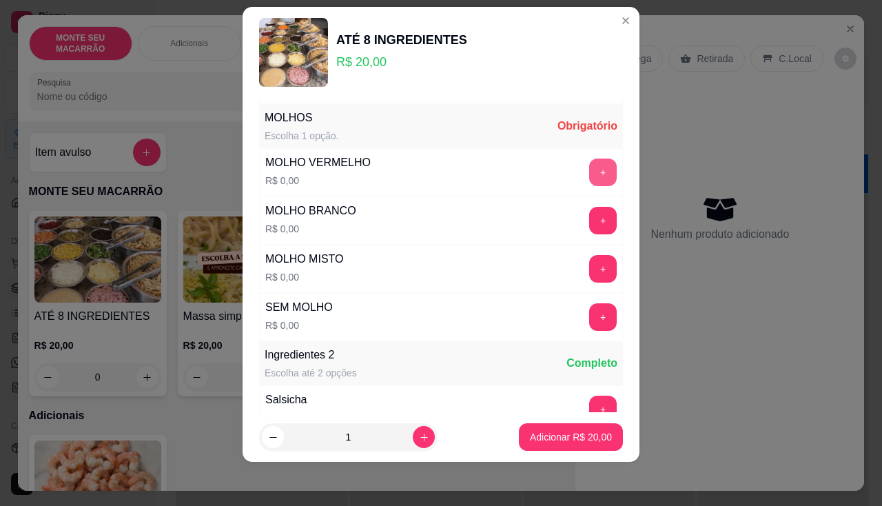
scroll to position [244, 0]
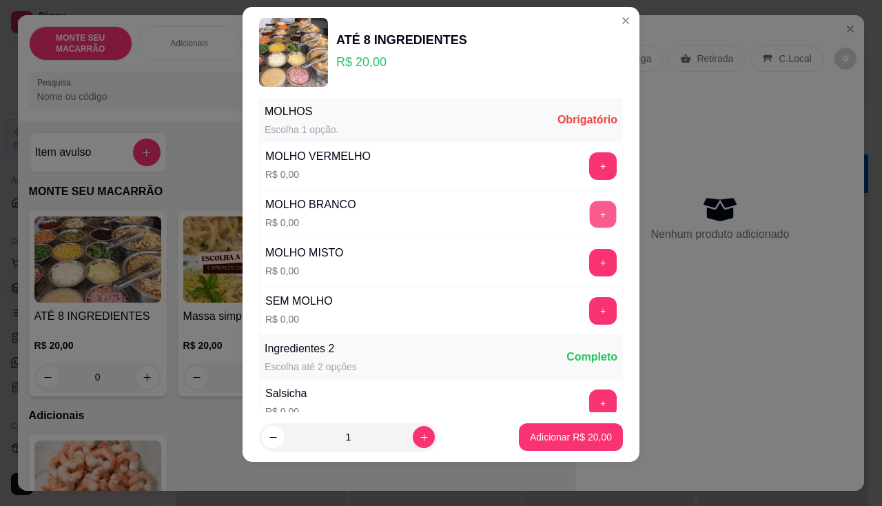
click at [590, 213] on button "+" at bounding box center [603, 213] width 27 height 27
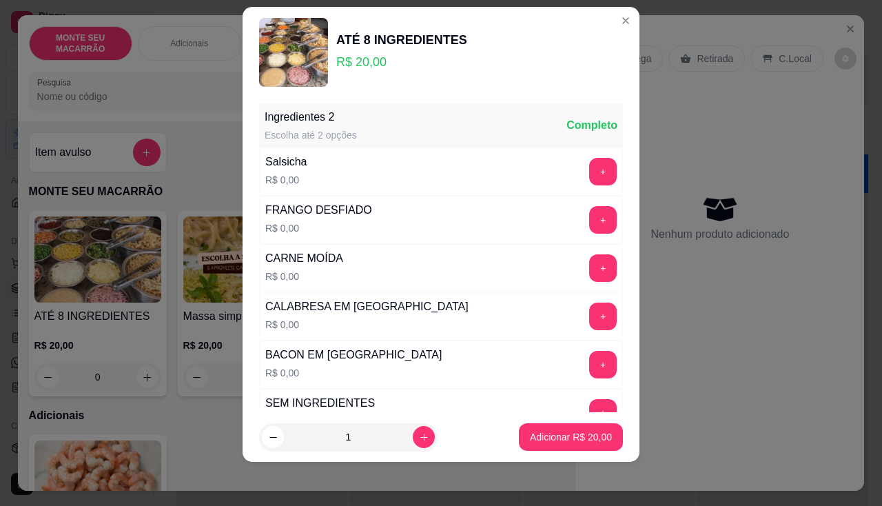
scroll to position [481, 0]
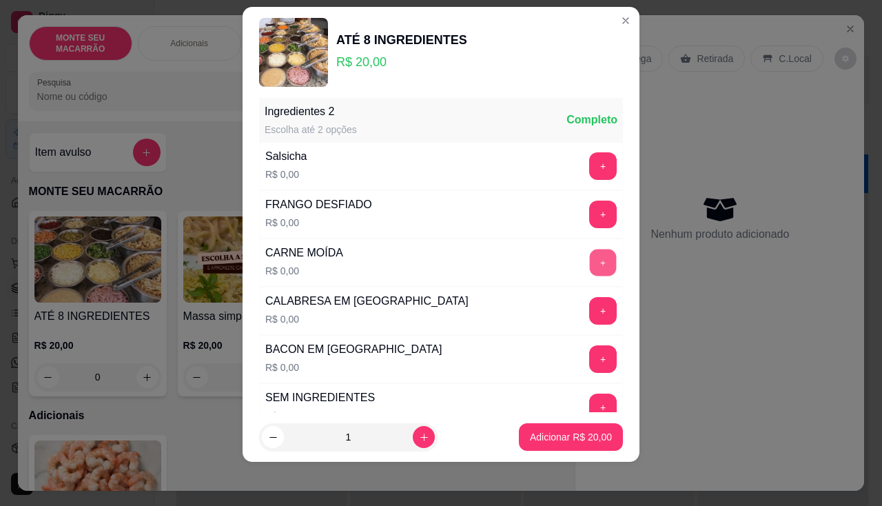
click at [590, 253] on button "+" at bounding box center [603, 262] width 27 height 27
click at [589, 354] on button "+" at bounding box center [603, 359] width 28 height 28
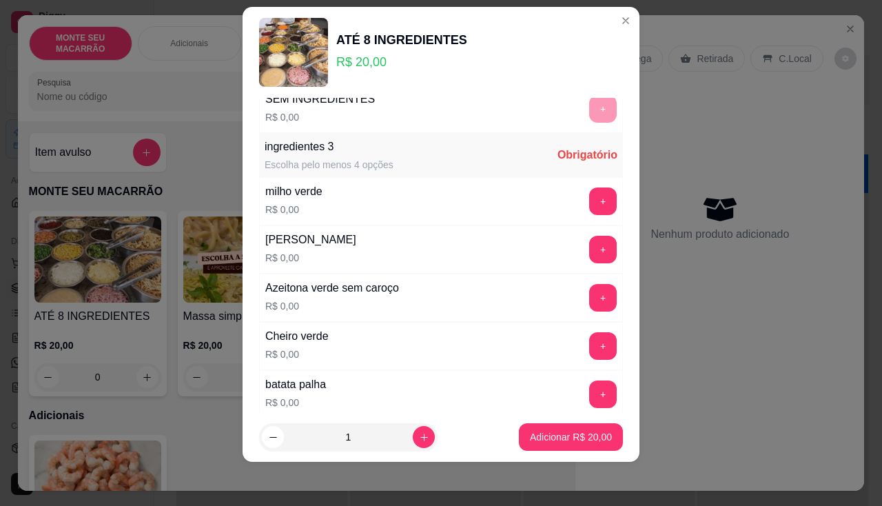
scroll to position [814, 0]
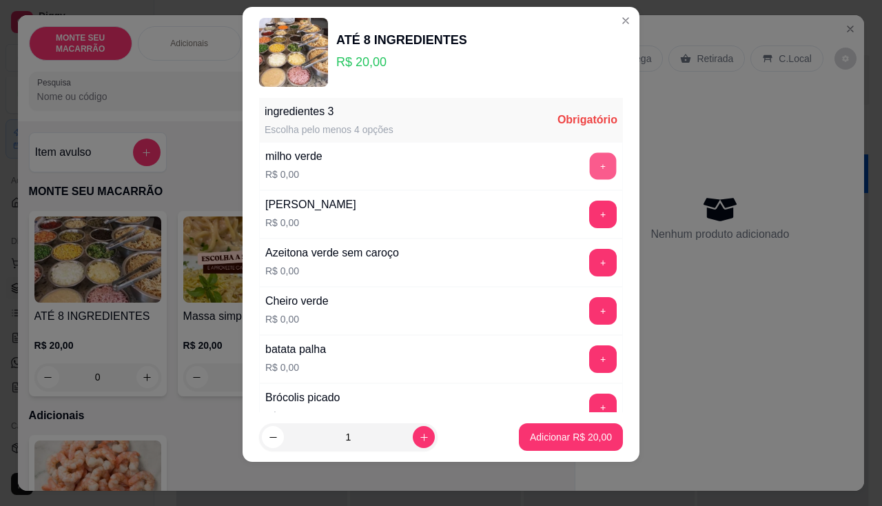
click at [590, 163] on button "+" at bounding box center [603, 165] width 27 height 27
click at [590, 258] on button "+" at bounding box center [603, 262] width 27 height 27
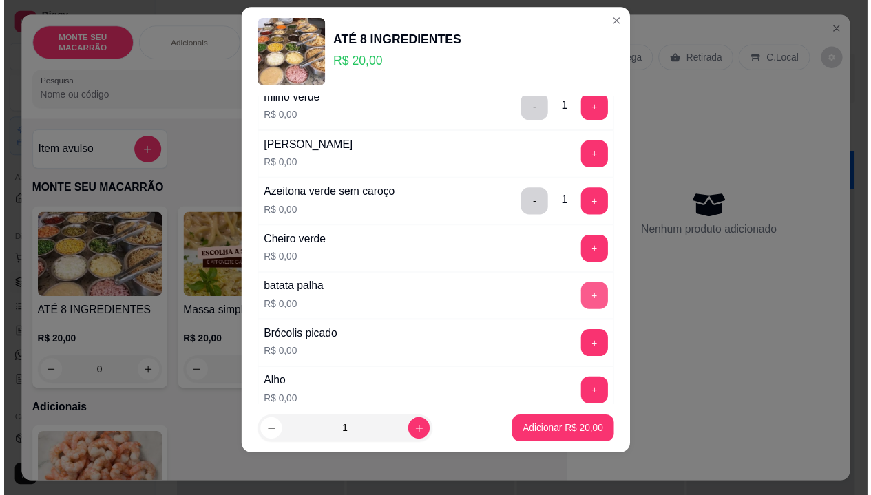
scroll to position [952, 0]
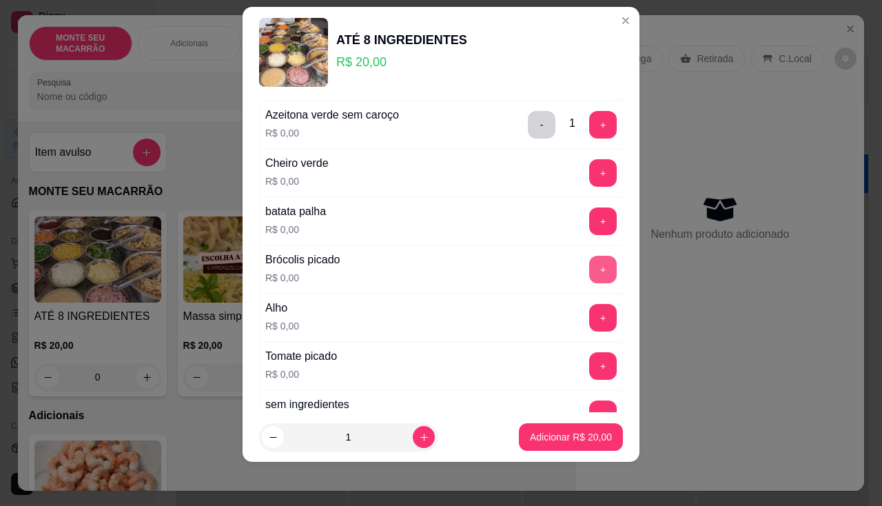
click at [589, 265] on button "+" at bounding box center [603, 270] width 28 height 28
click at [562, 298] on div "Alho R$ 0,00 +" at bounding box center [441, 317] width 364 height 48
click at [589, 310] on button "+" at bounding box center [603, 318] width 28 height 28
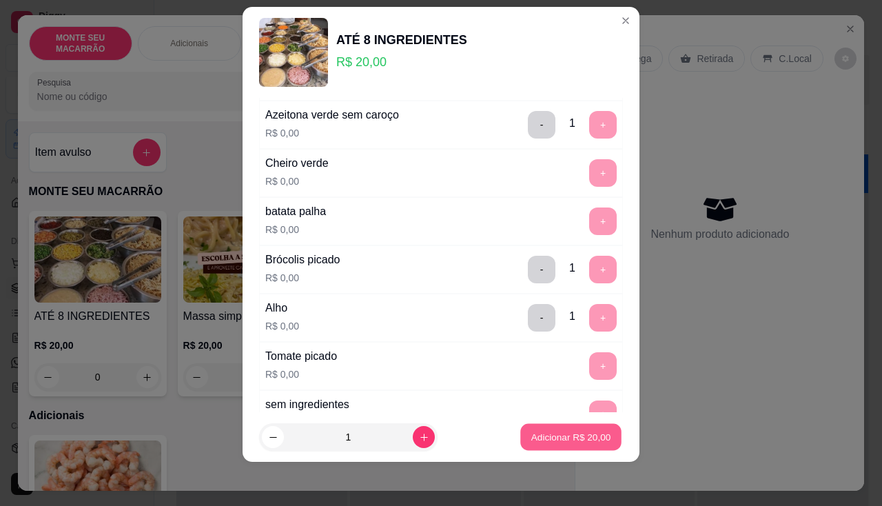
click at [570, 428] on button "Adicionar R$ 20,00" at bounding box center [570, 437] width 101 height 27
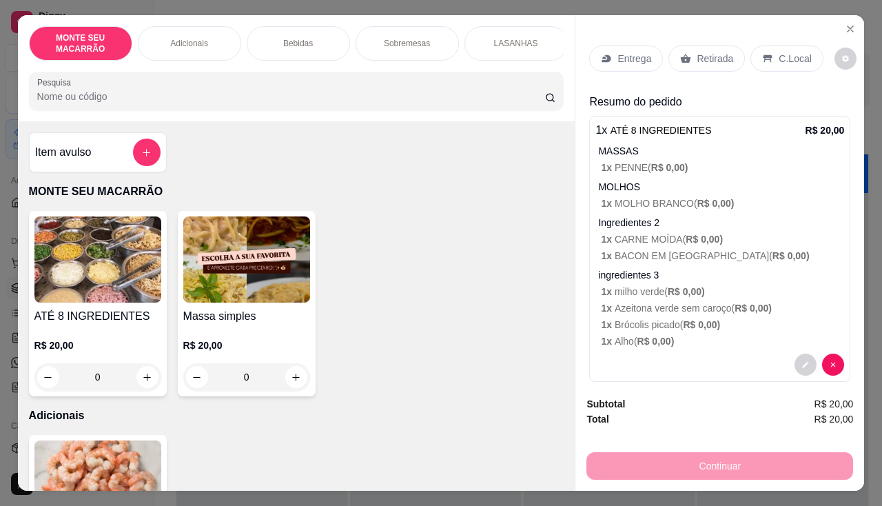
click at [634, 52] on p "Entrega" at bounding box center [634, 59] width 34 height 14
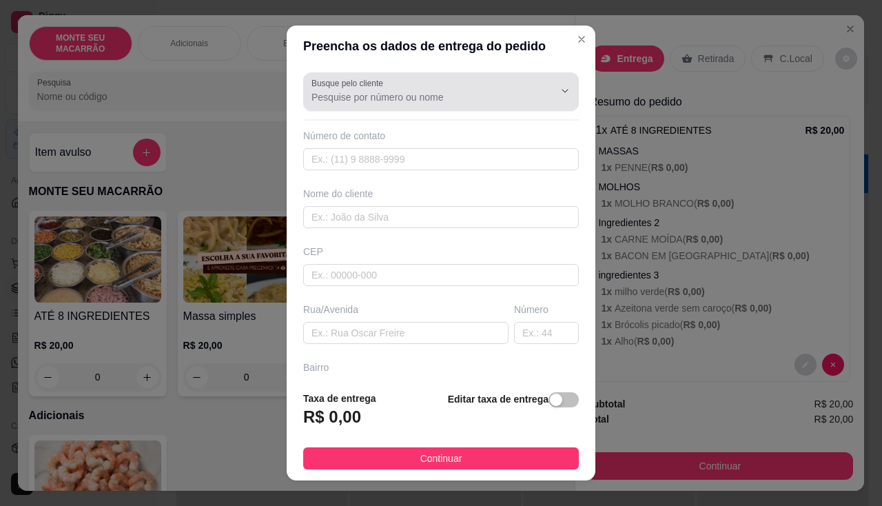
click at [320, 105] on div "Busque pelo cliente" at bounding box center [441, 91] width 276 height 39
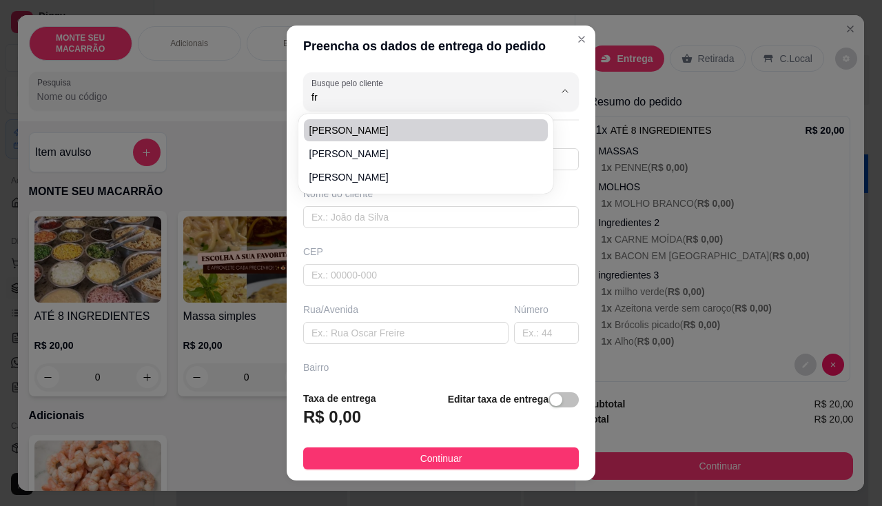
click at [352, 129] on span "Franciele Gomes" at bounding box center [418, 130] width 219 height 14
type input "Franciele Gomes"
type input "85988479170"
type input "Franciele Gomes"
type input "62764-000"
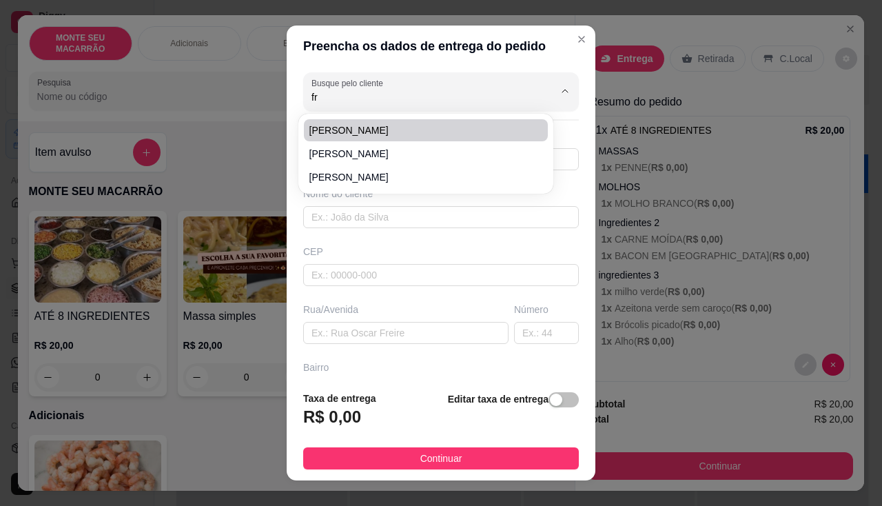
type input "Próximo a R. Dona Anita Frota, 1 - Mulungu, CE, 62764-000"
type input "01"
type input "Centro"
type input "Mulungu"
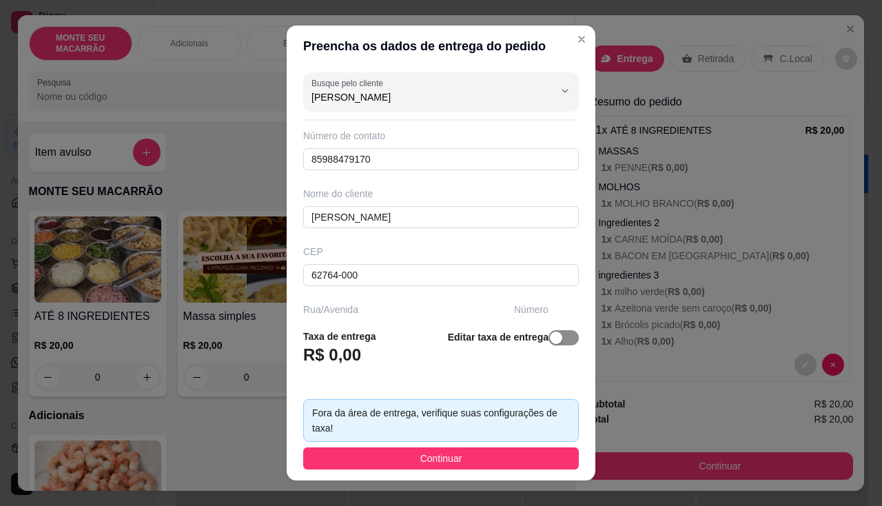
type input "Franciele Gomes"
click at [552, 338] on span "button" at bounding box center [563, 337] width 30 height 15
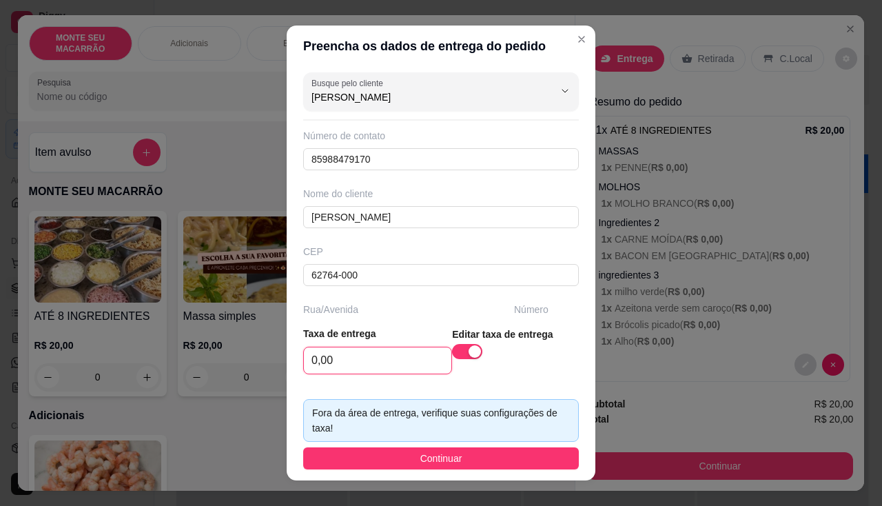
click at [339, 360] on input "0,00" at bounding box center [377, 360] width 147 height 26
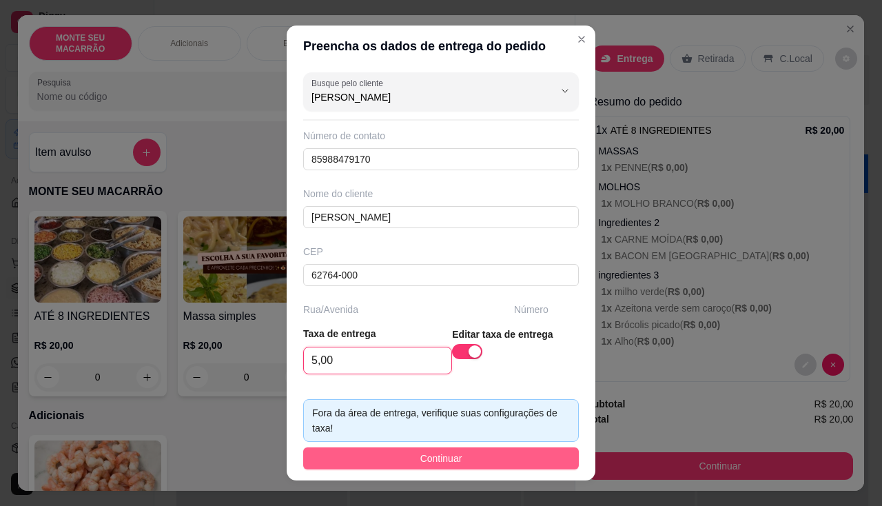
type input "5,00"
click at [360, 457] on button "Continuar" at bounding box center [441, 458] width 276 height 22
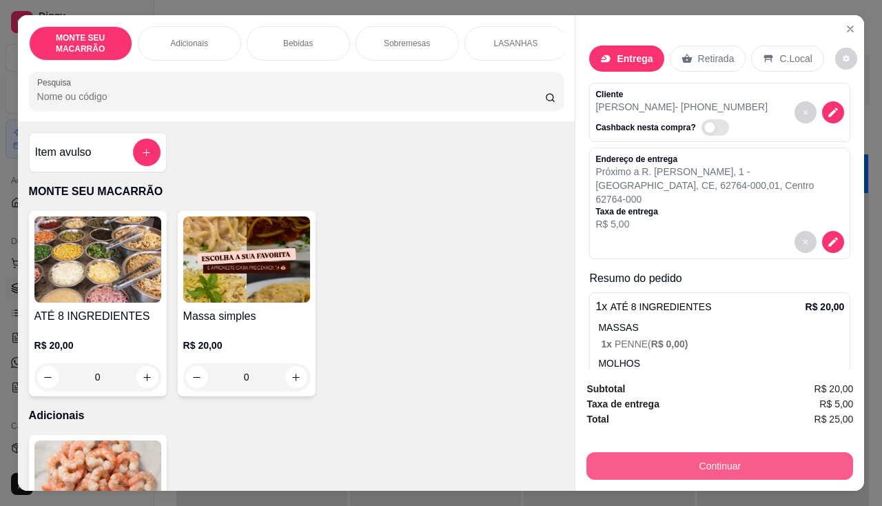
click at [743, 455] on button "Continuar" at bounding box center [719, 466] width 267 height 28
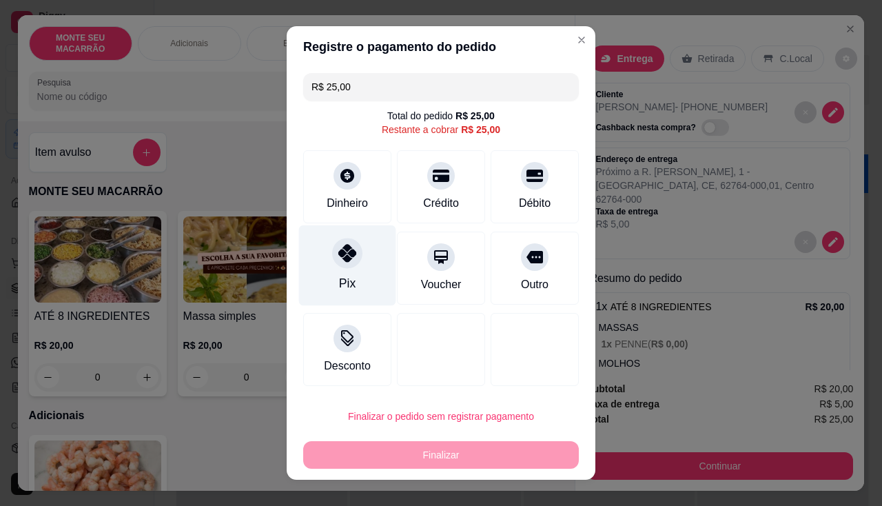
click at [338, 252] on icon at bounding box center [347, 253] width 18 height 18
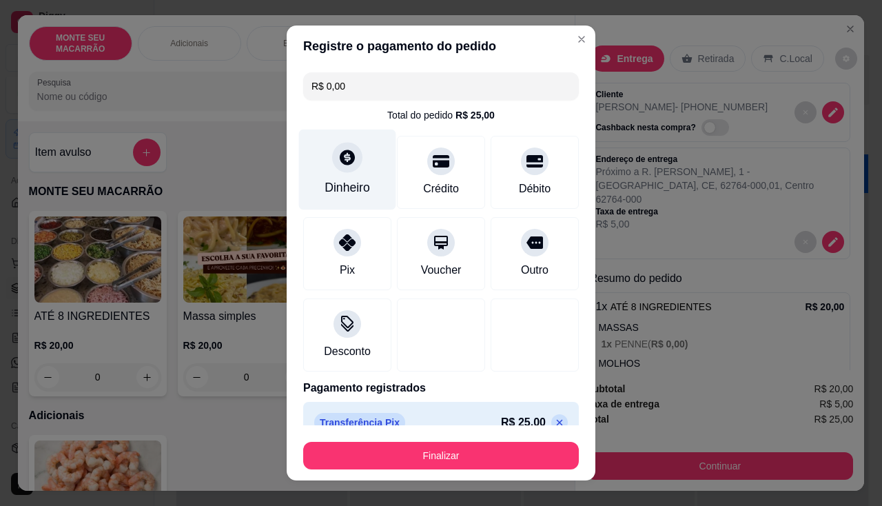
click at [338, 172] on div at bounding box center [347, 157] width 30 height 30
click at [341, 171] on div at bounding box center [347, 157] width 30 height 30
click at [343, 153] on icon at bounding box center [347, 156] width 15 height 15
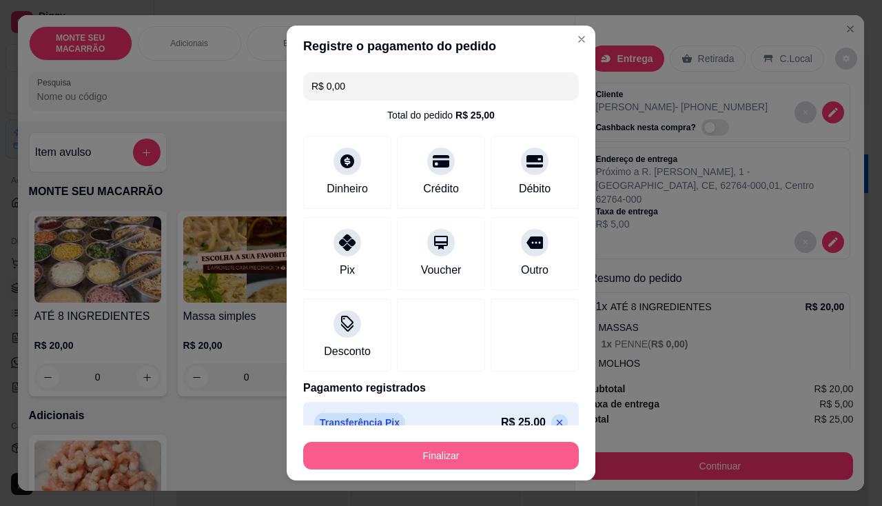
click at [434, 449] on button "Finalizar" at bounding box center [441, 456] width 276 height 28
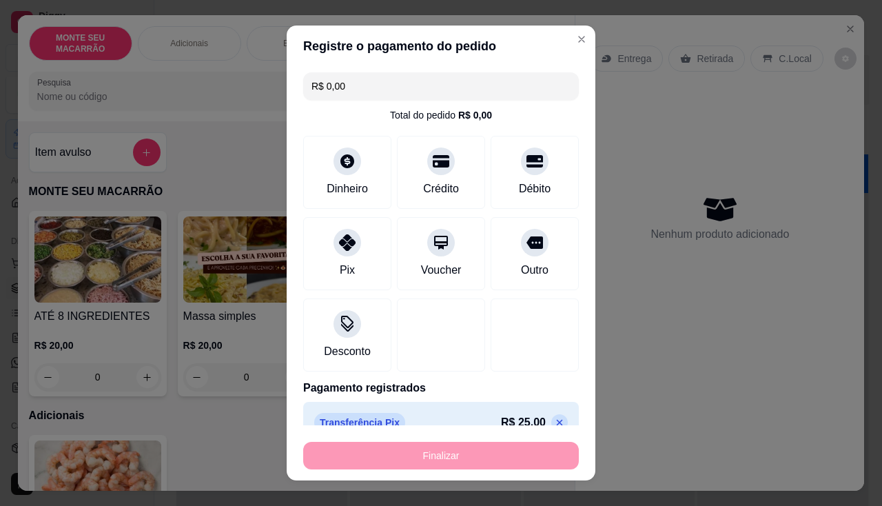
type input "-R$ 25,00"
